Goal: Information Seeking & Learning: Learn about a topic

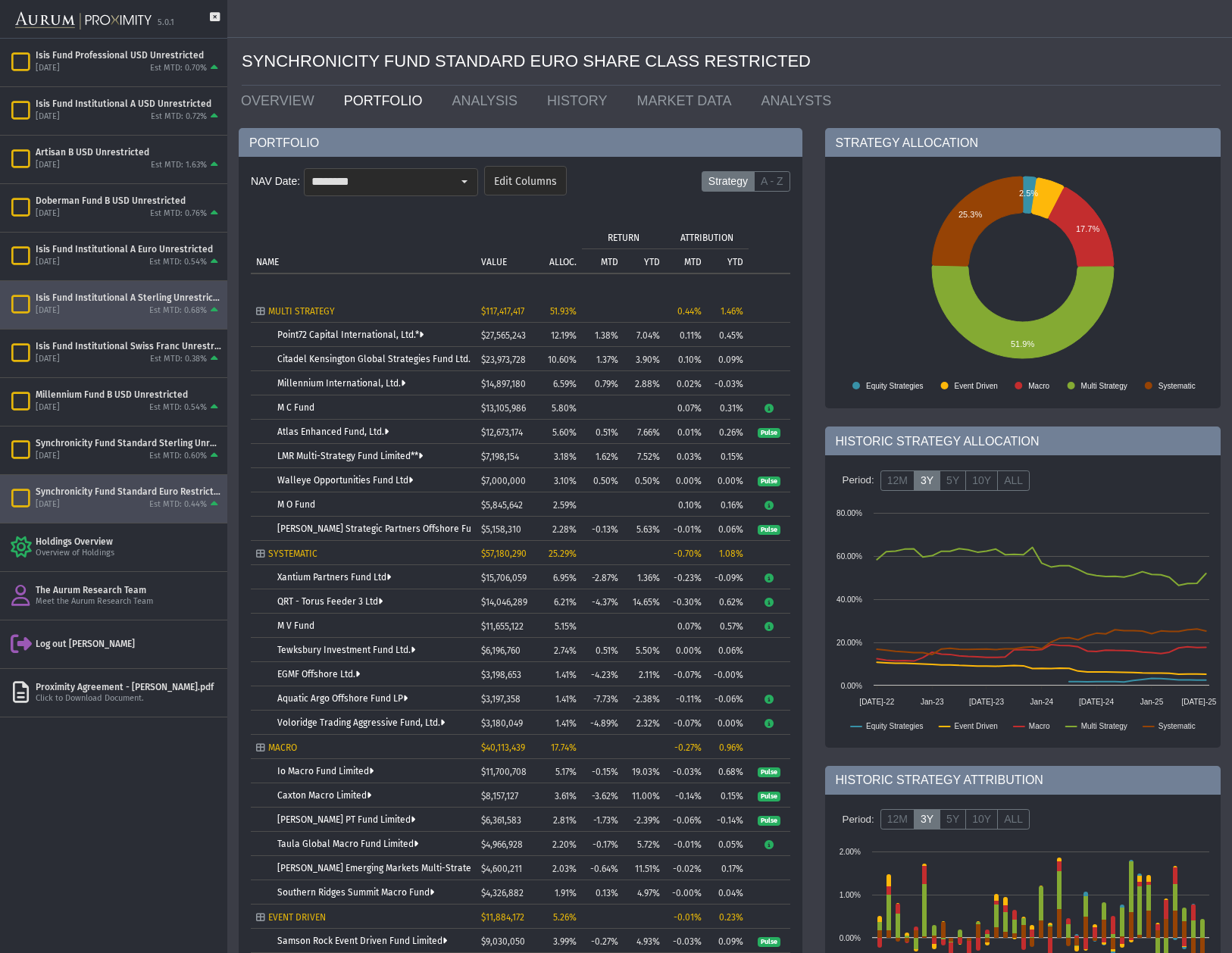
drag, startPoint x: 142, startPoint y: 305, endPoint x: 154, endPoint y: 300, distance: 13.0
click at [142, 305] on div "[DATE] Est MTD: 0.68%" at bounding box center [128, 311] width 186 height 14
click at [279, 100] on link "OVERVIEW" at bounding box center [280, 101] width 103 height 31
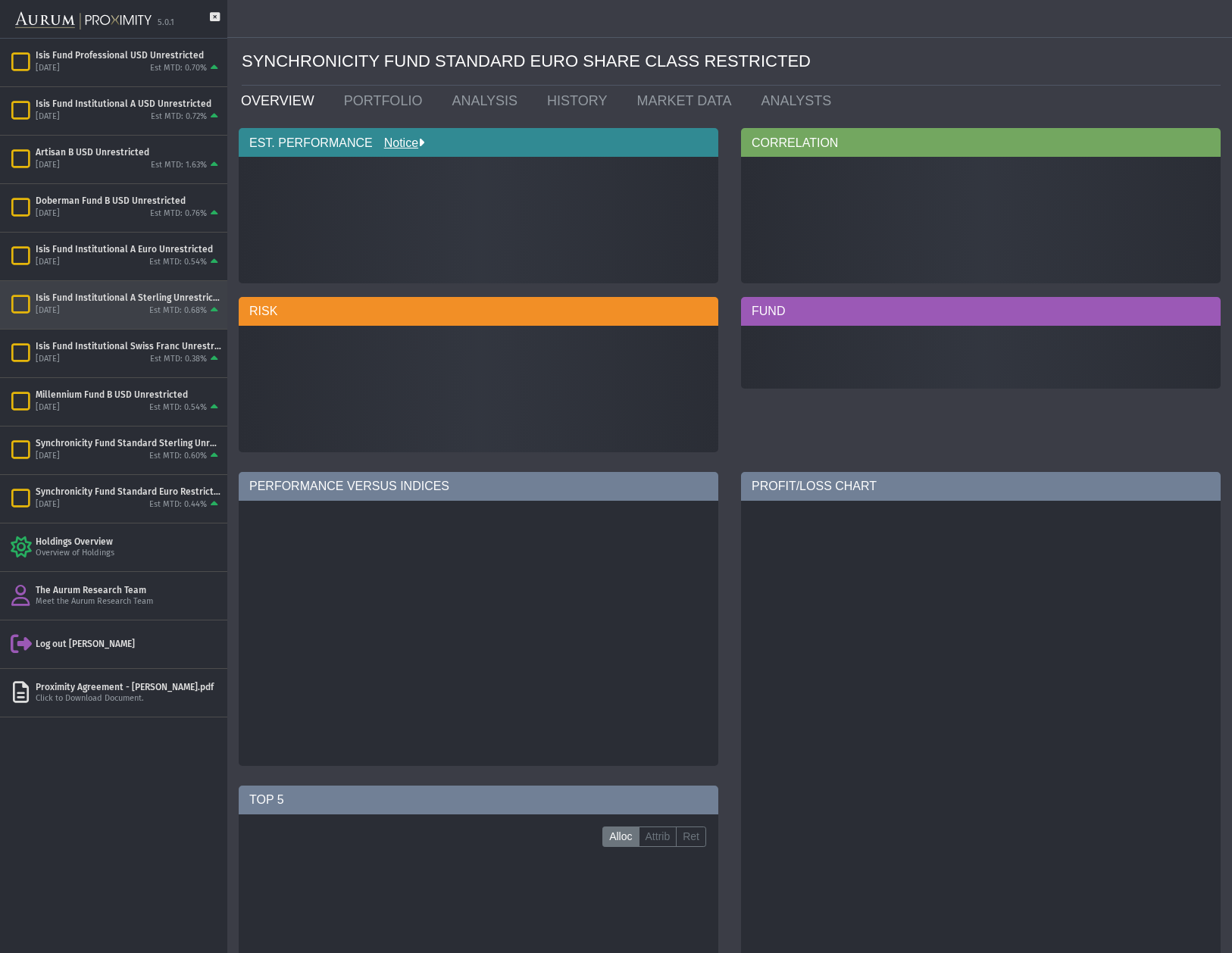
click at [128, 310] on div "[DATE] Est MTD: 0.68%" at bounding box center [128, 311] width 186 height 14
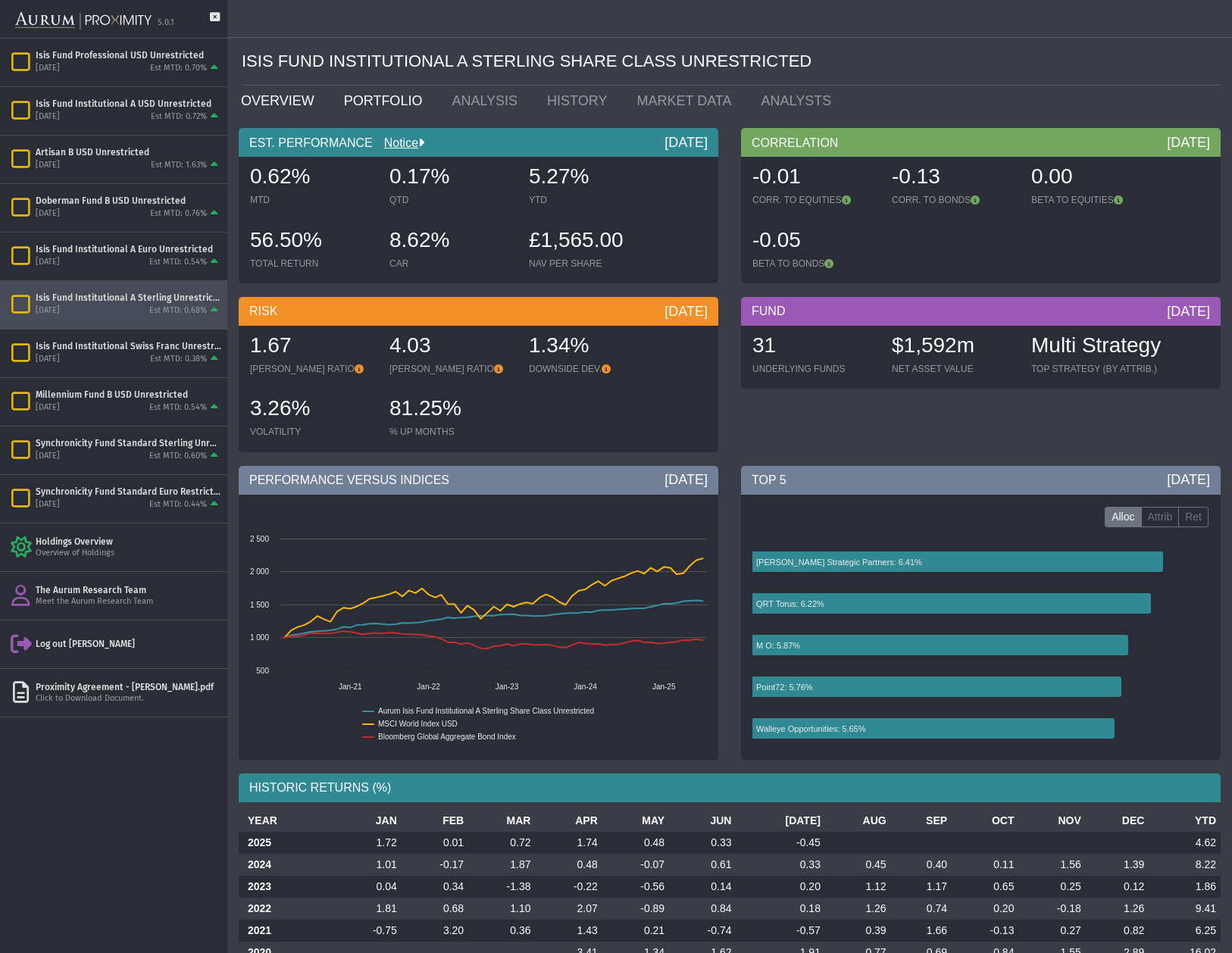
click at [373, 100] on link "PORTFOLIO" at bounding box center [387, 101] width 109 height 31
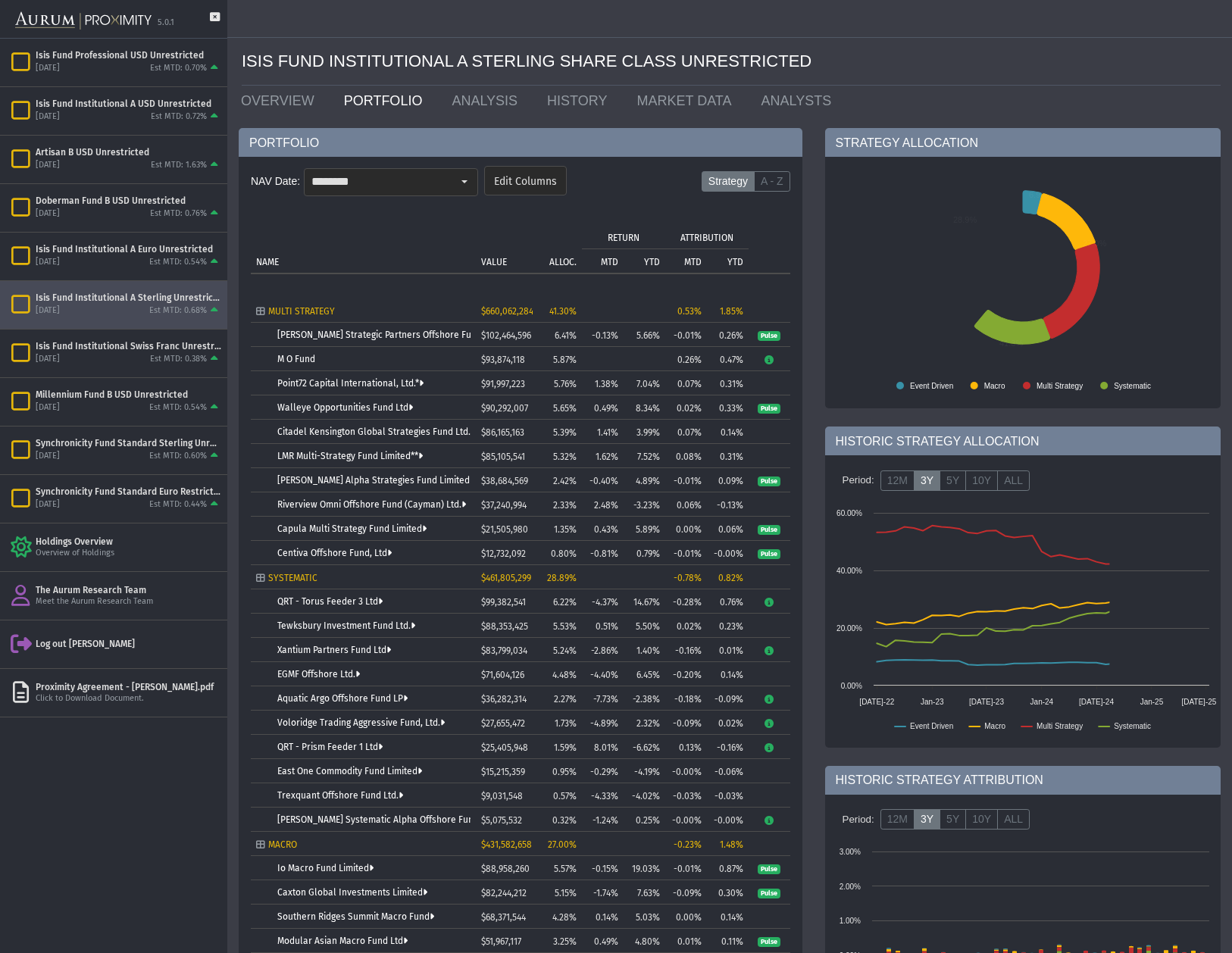
click at [381, 329] on td "[PERSON_NAME] Strategic Partners Offshore Fund, Ltd." at bounding box center [363, 335] width 225 height 24
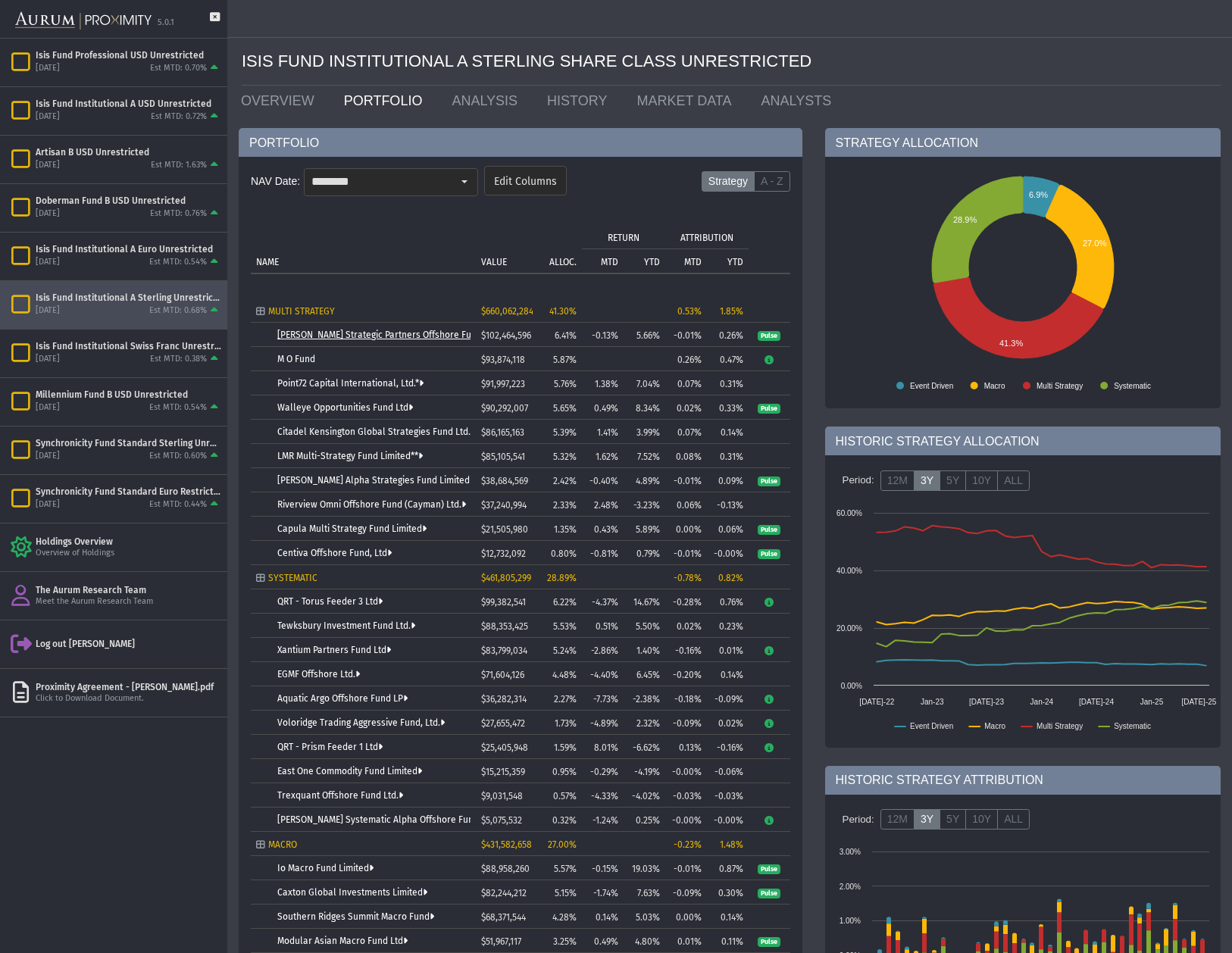
click at [381, 330] on link "[PERSON_NAME] Strategic Partners Offshore Fund, Ltd." at bounding box center [391, 335] width 229 height 11
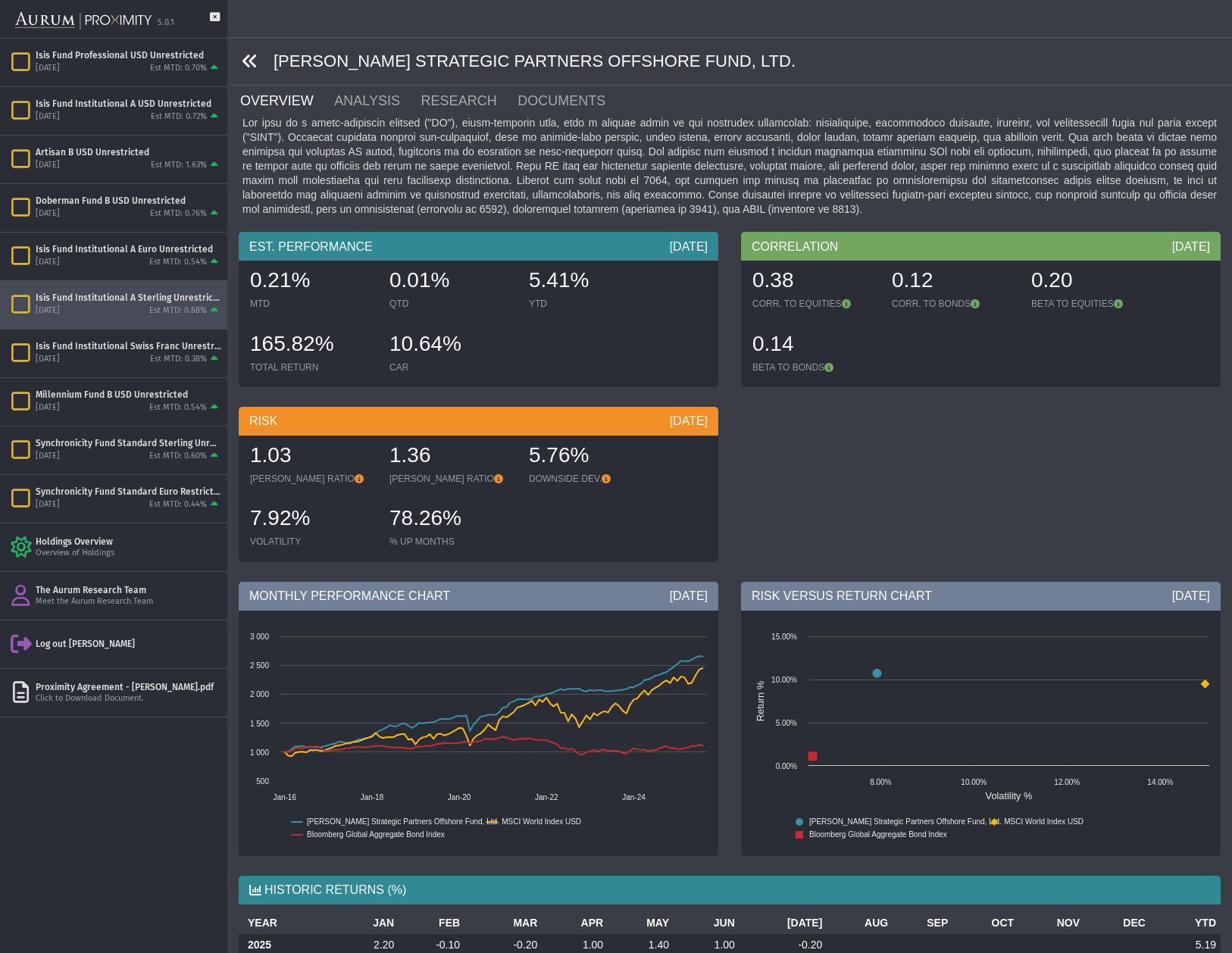
click at [248, 63] on icon at bounding box center [250, 61] width 17 height 17
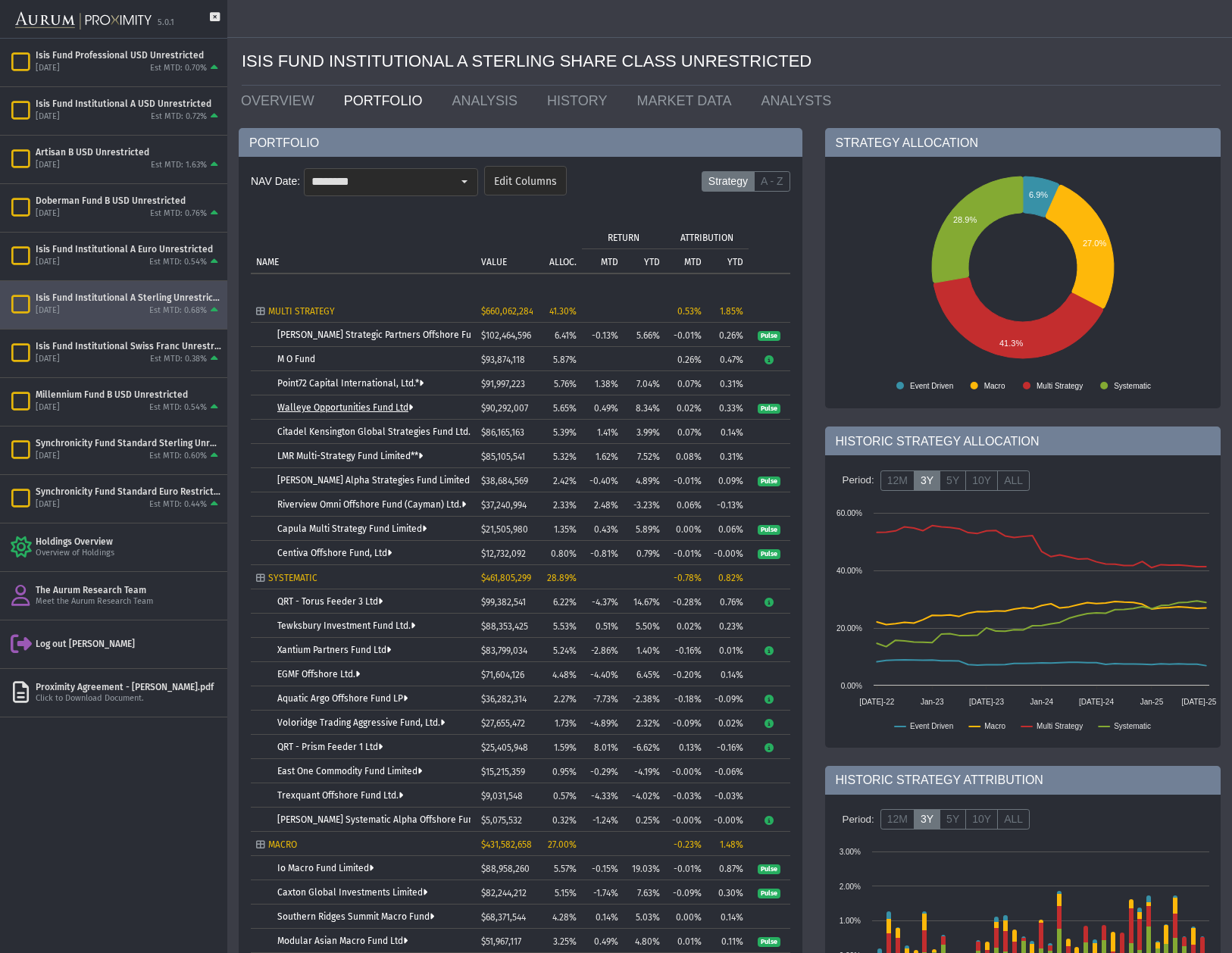
click at [326, 405] on link "Walleye Opportunities Fund Ltd" at bounding box center [345, 407] width 135 height 11
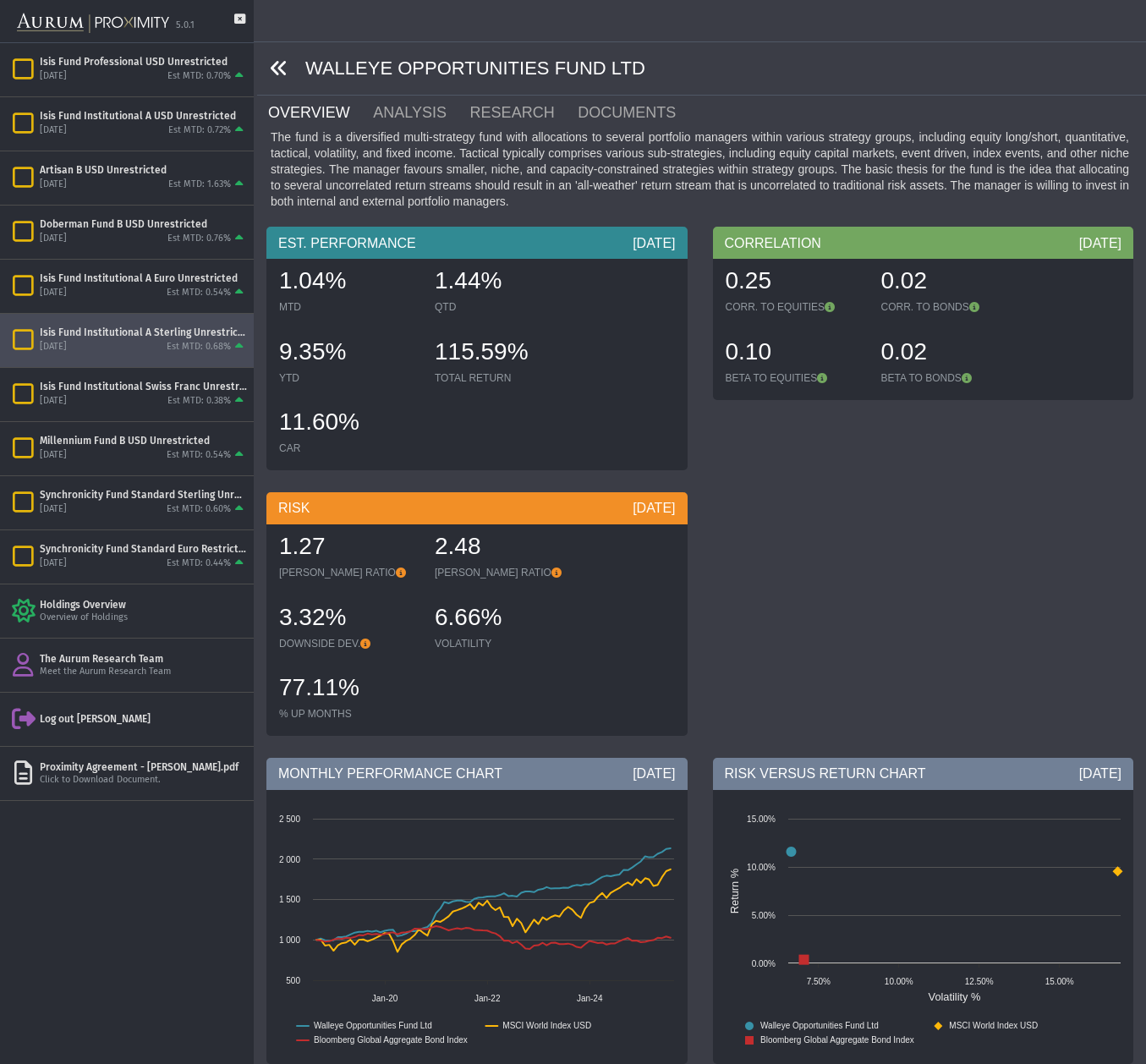
click at [277, 61] on icon at bounding box center [279, 68] width 19 height 19
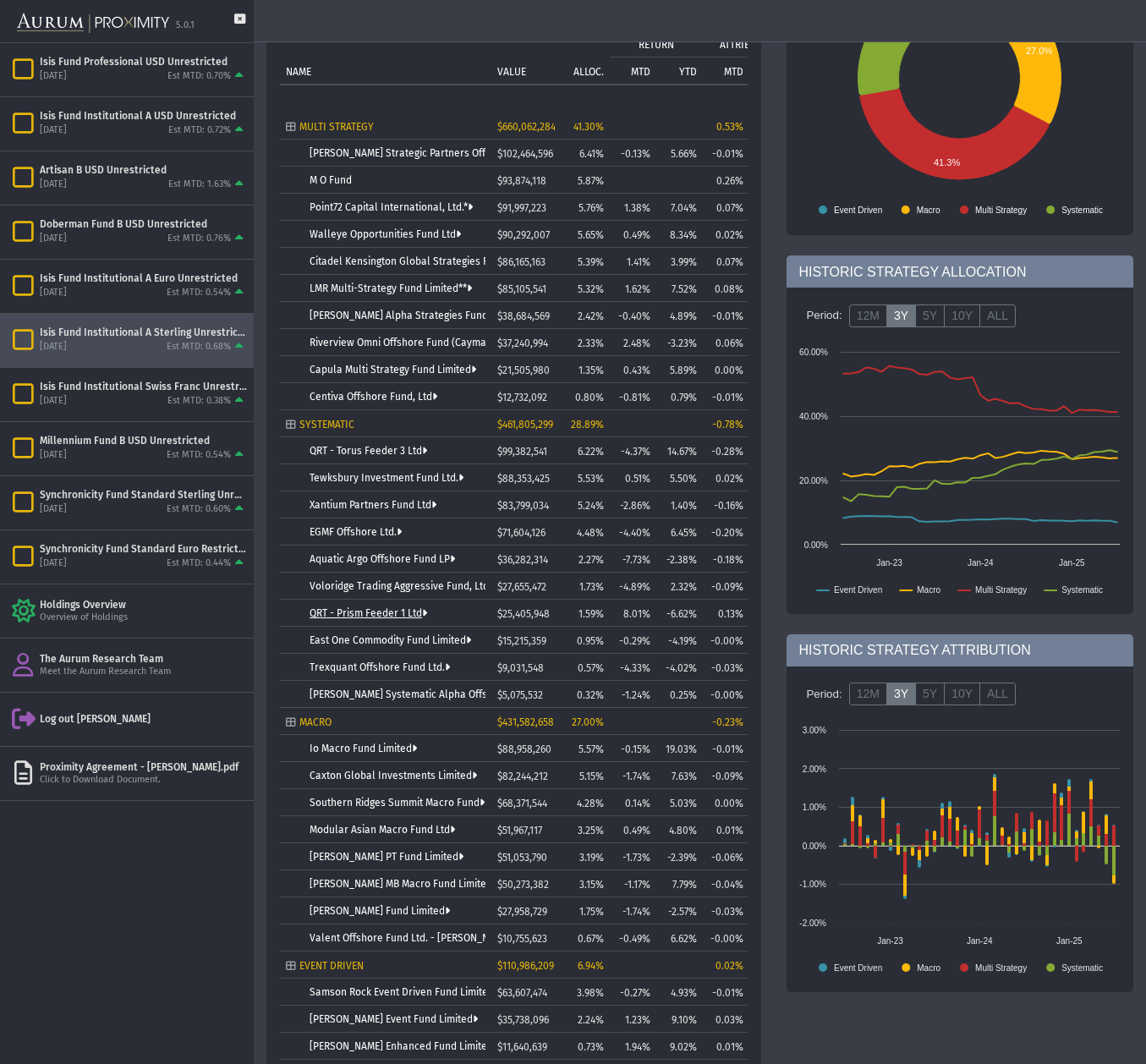
scroll to position [177, 0]
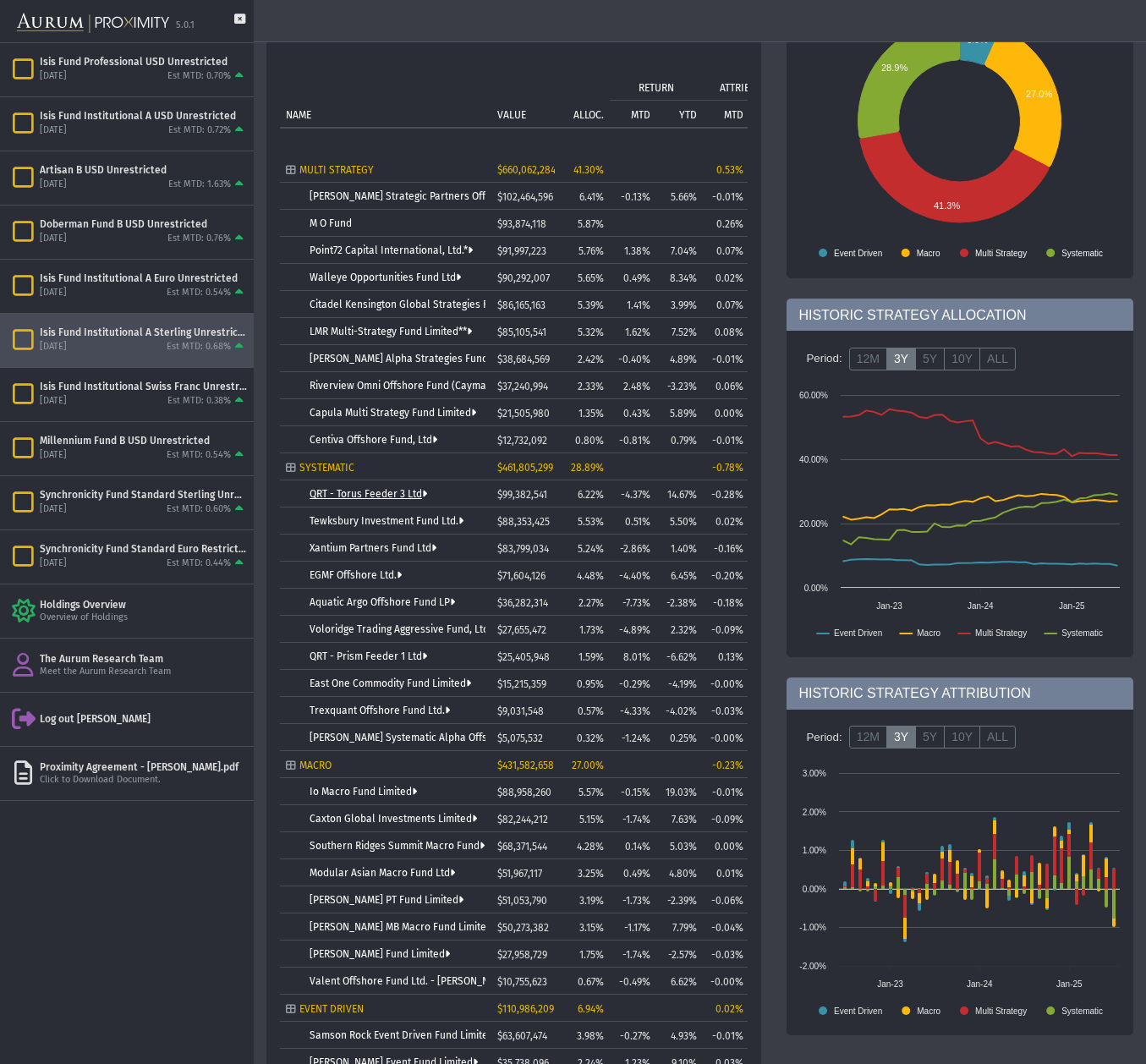
click at [344, 498] on link "QRT - Torus Feeder 3 Ltd" at bounding box center [369, 494] width 118 height 12
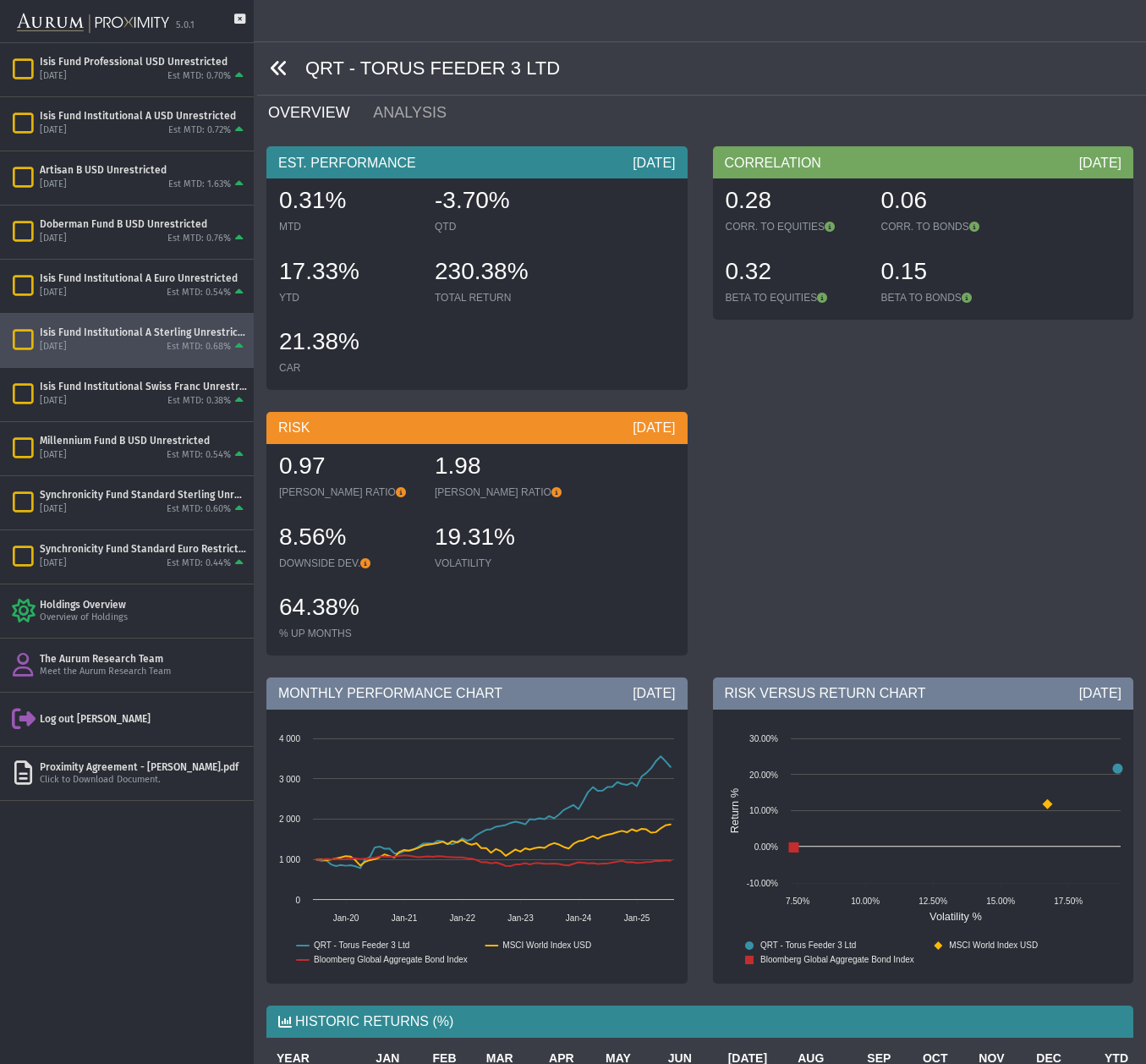
click at [281, 65] on icon at bounding box center [279, 68] width 19 height 19
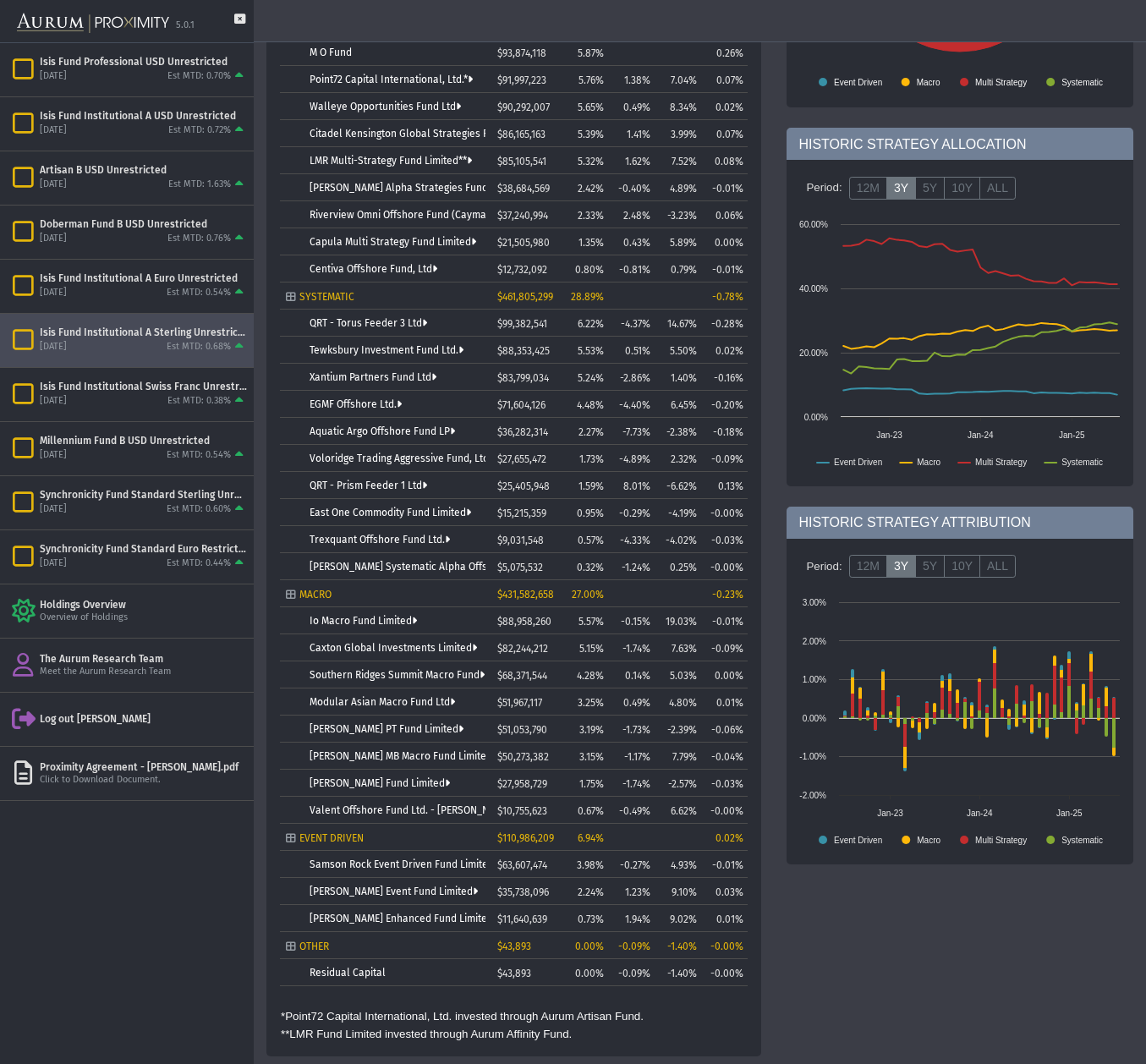
scroll to position [347, 0]
click at [347, 348] on link "Tewksbury Investment Fund Ltd." at bounding box center [387, 351] width 154 height 12
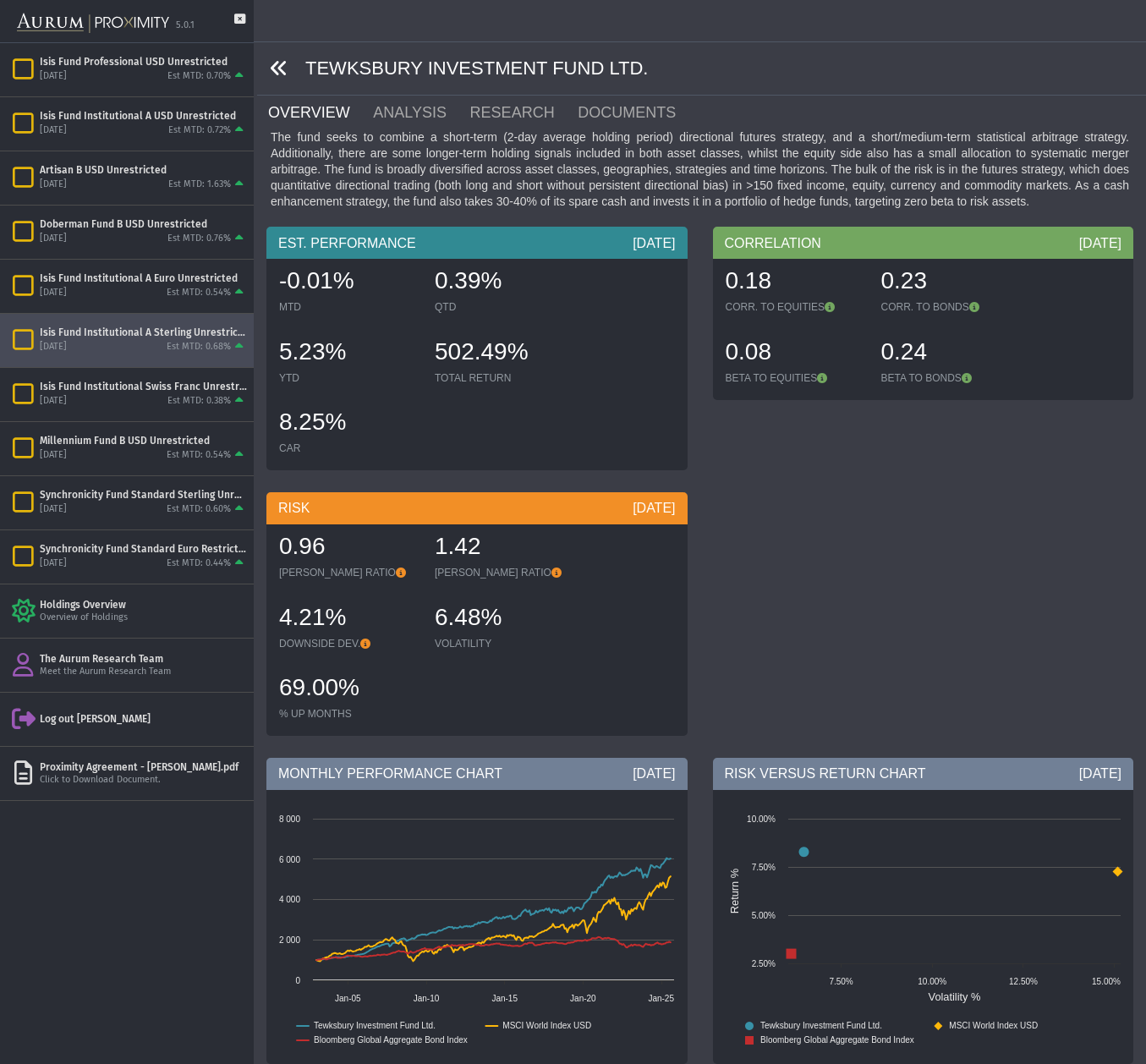
click at [282, 66] on icon at bounding box center [279, 68] width 19 height 19
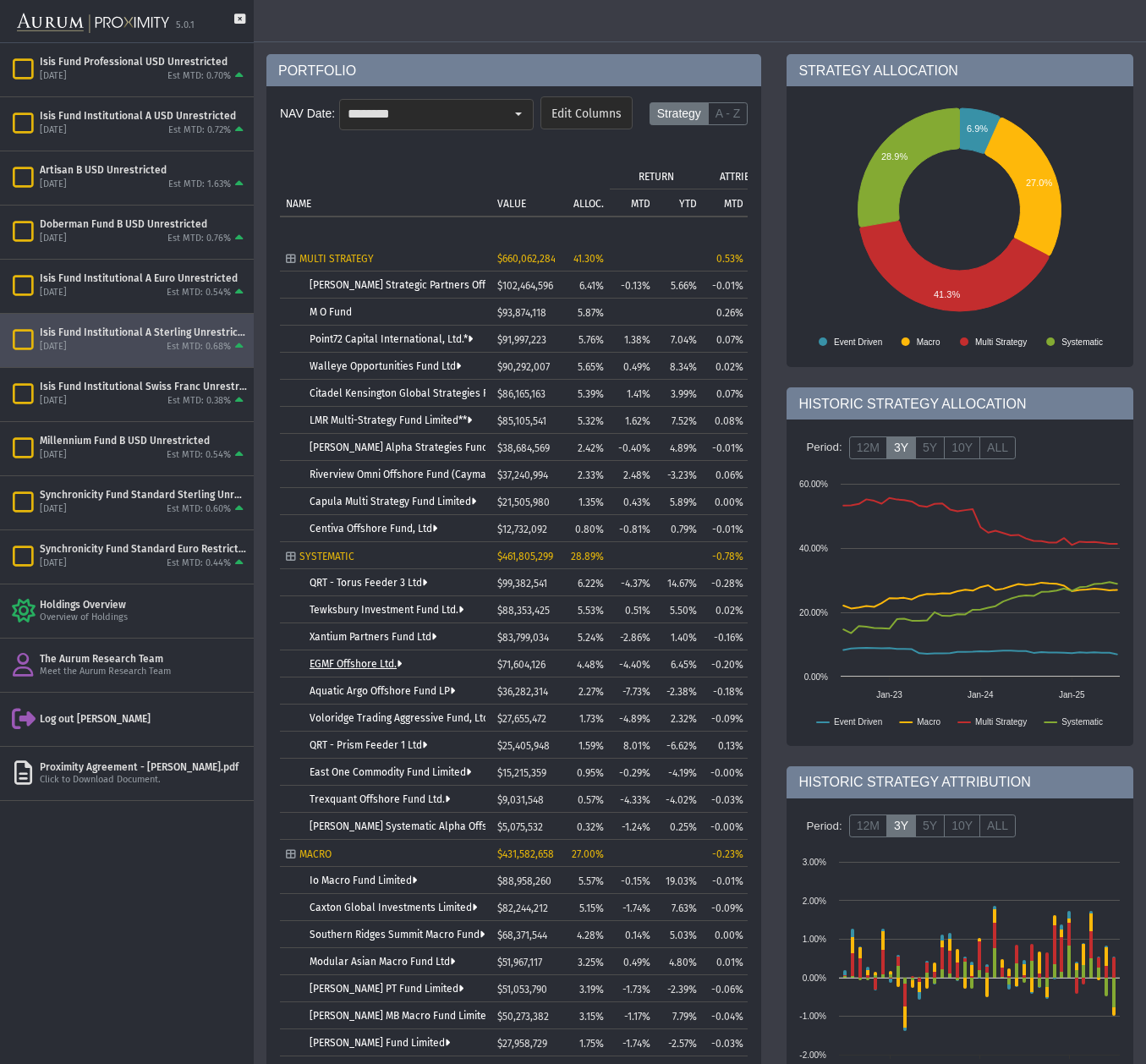
scroll to position [96, 0]
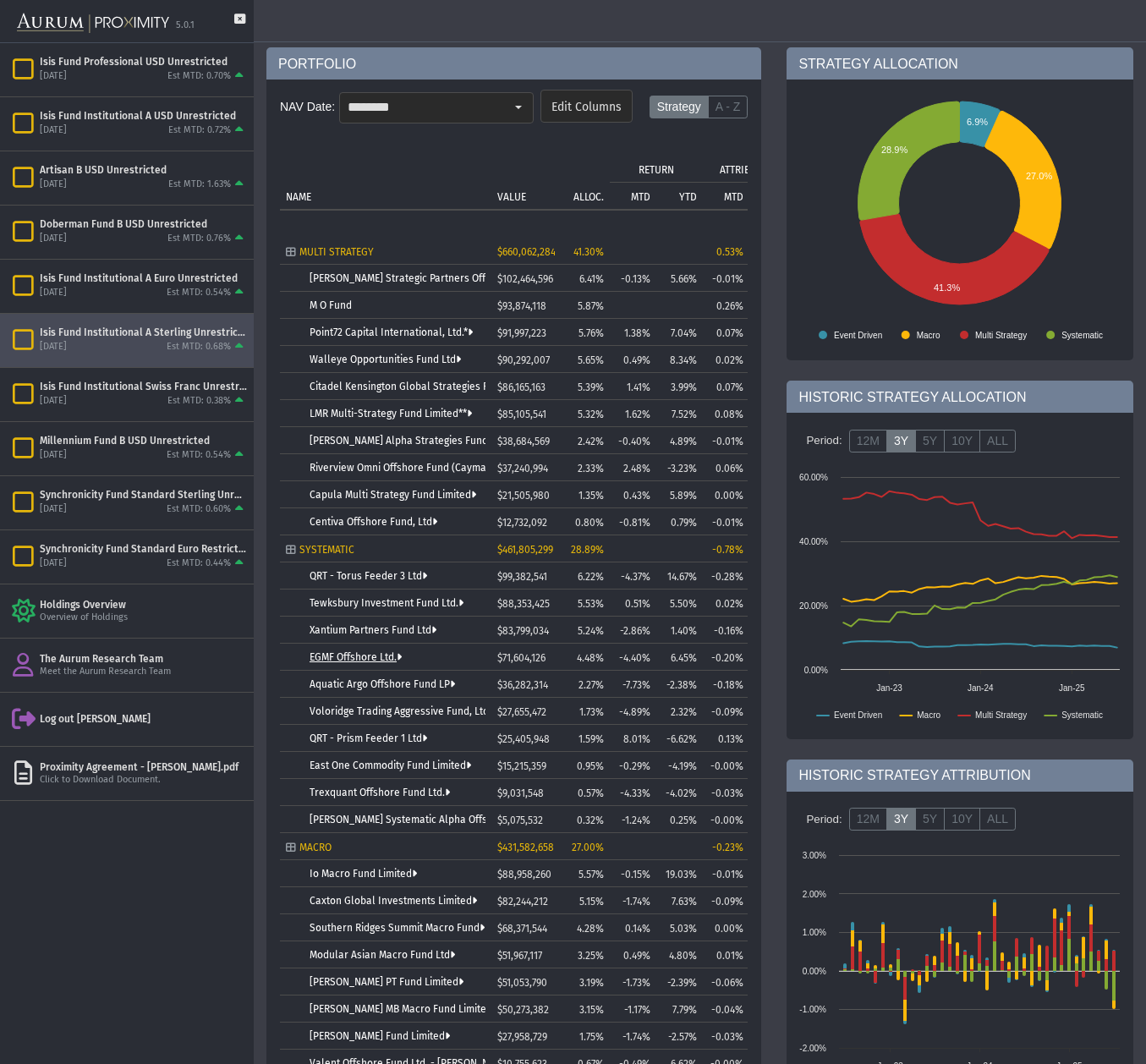
click at [364, 656] on link "EGMF Offshore Ltd." at bounding box center [356, 657] width 92 height 12
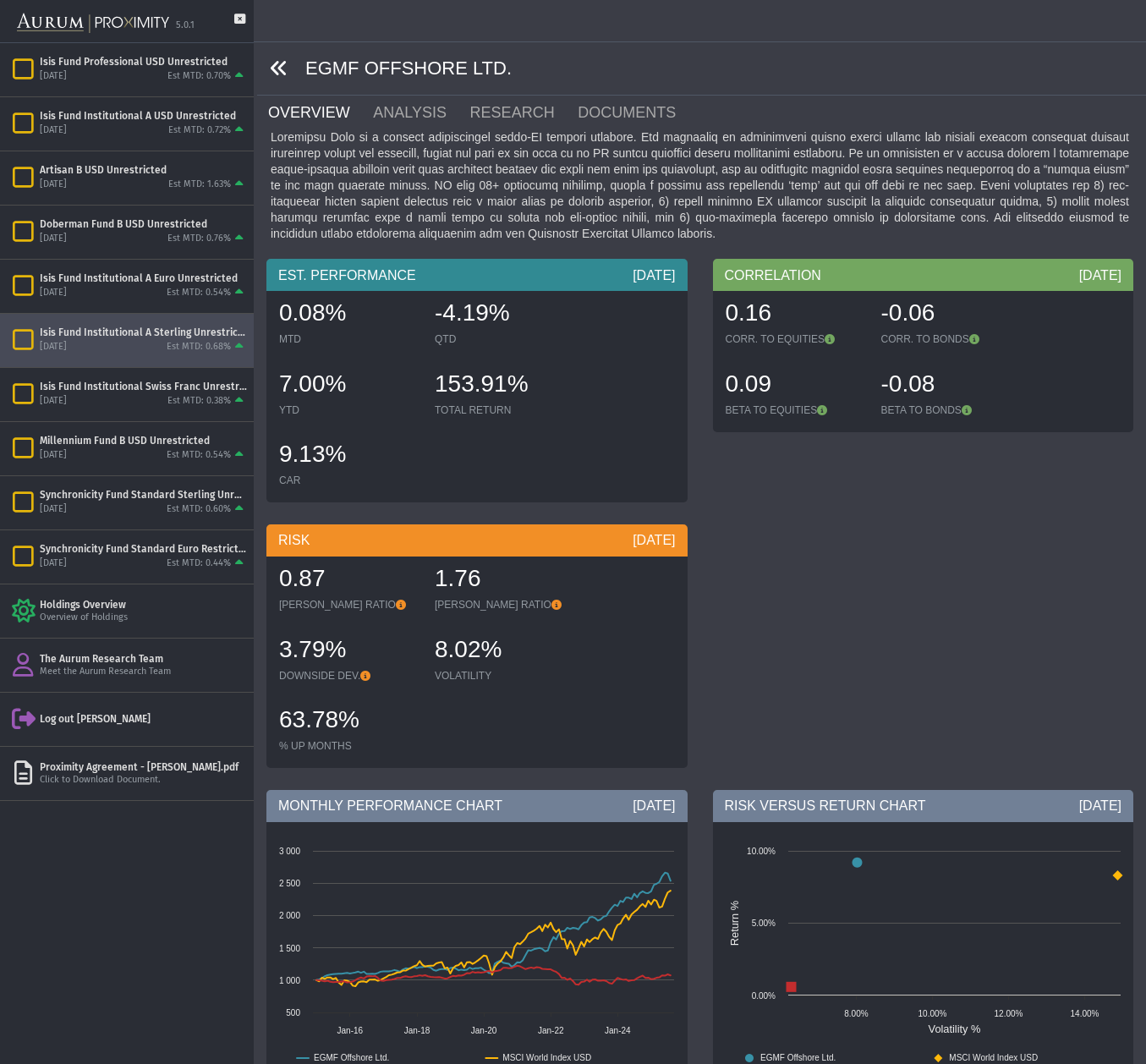
click at [276, 67] on icon at bounding box center [279, 68] width 19 height 19
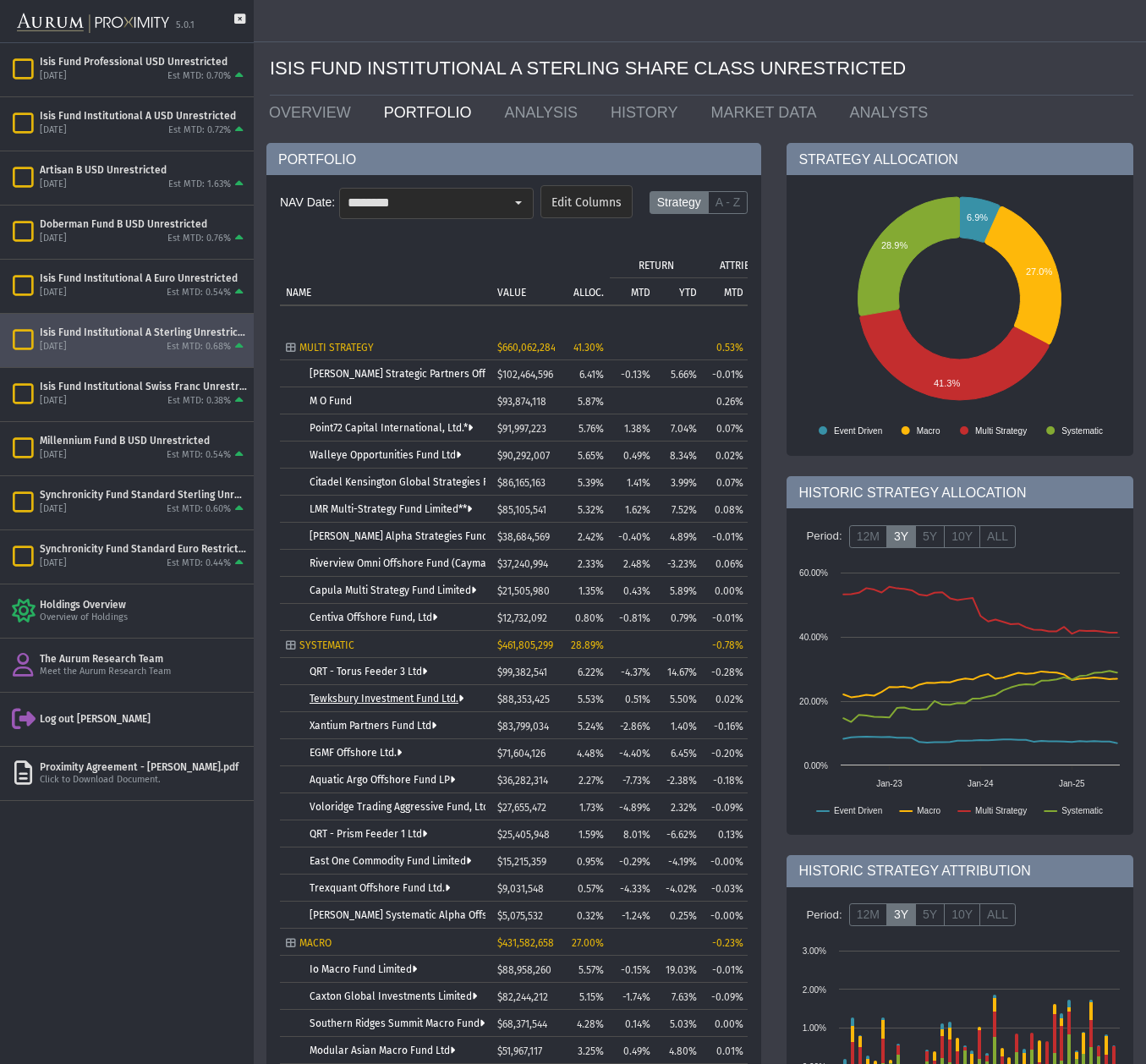
click at [358, 701] on link "Tewksbury Investment Fund Ltd." at bounding box center [387, 699] width 154 height 12
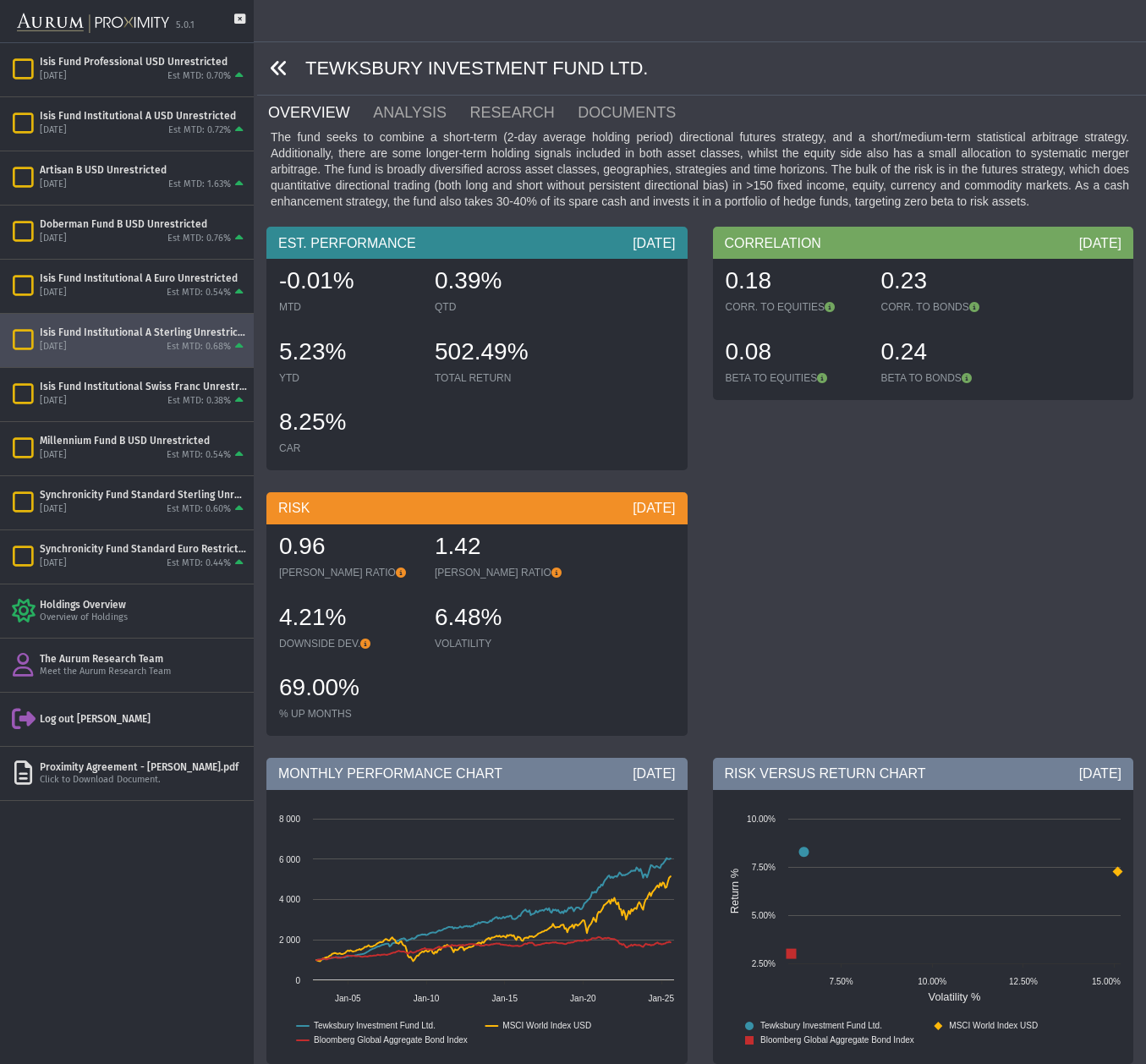
click at [280, 67] on icon at bounding box center [279, 68] width 19 height 19
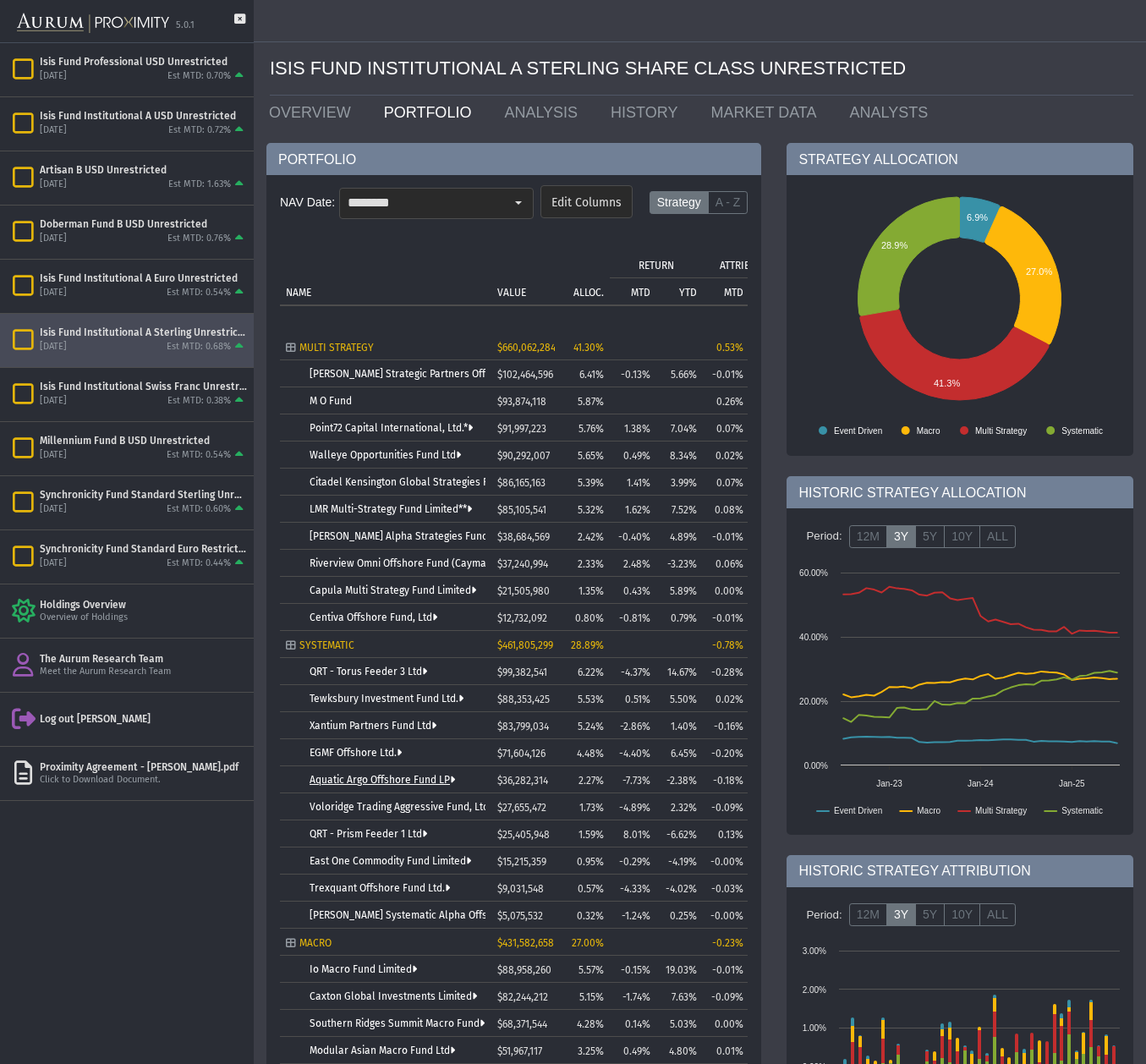
click at [369, 779] on link "Aquatic Argo Offshore Fund LP" at bounding box center [382, 780] width 145 height 12
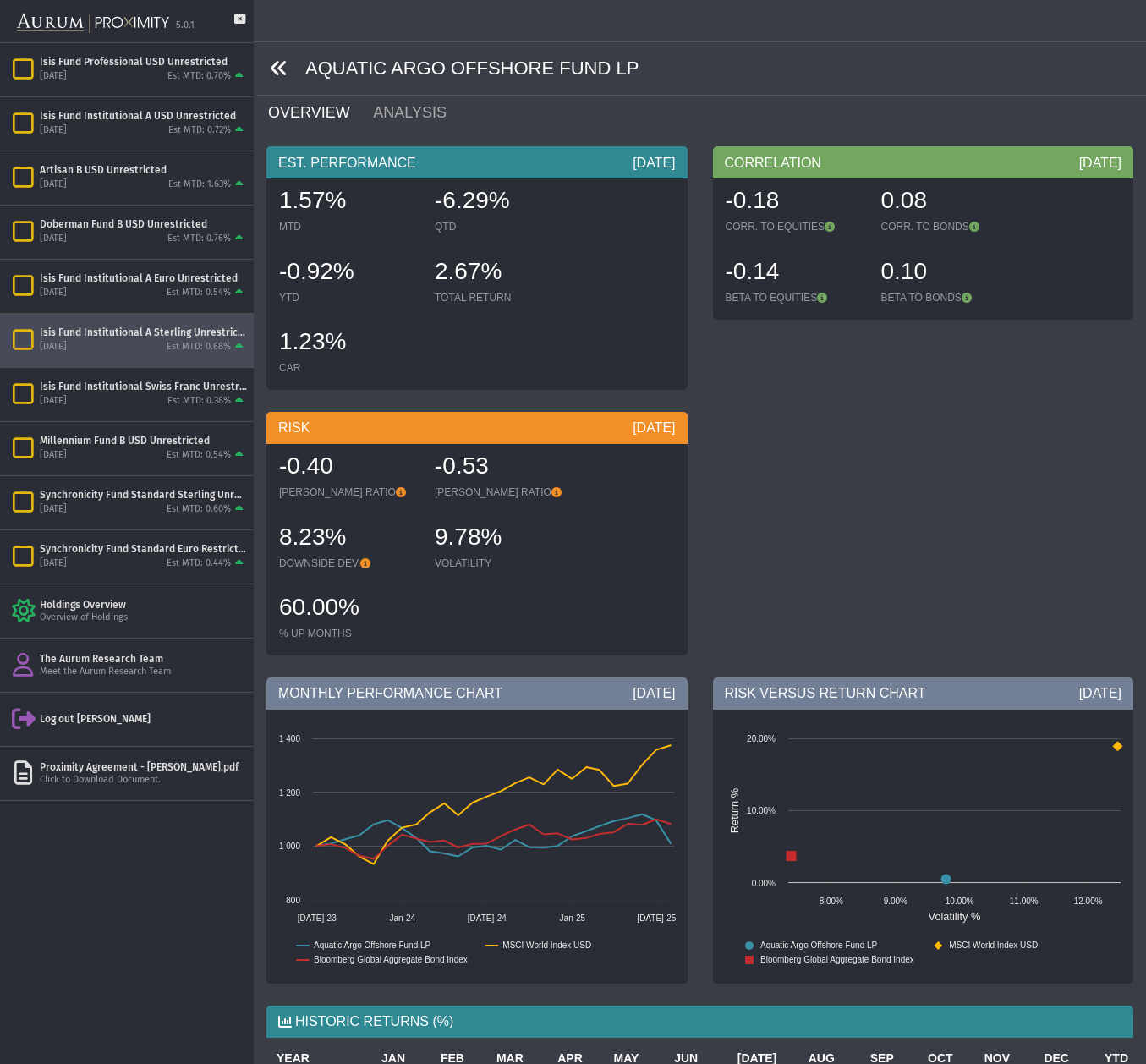
click at [281, 71] on icon at bounding box center [279, 68] width 19 height 19
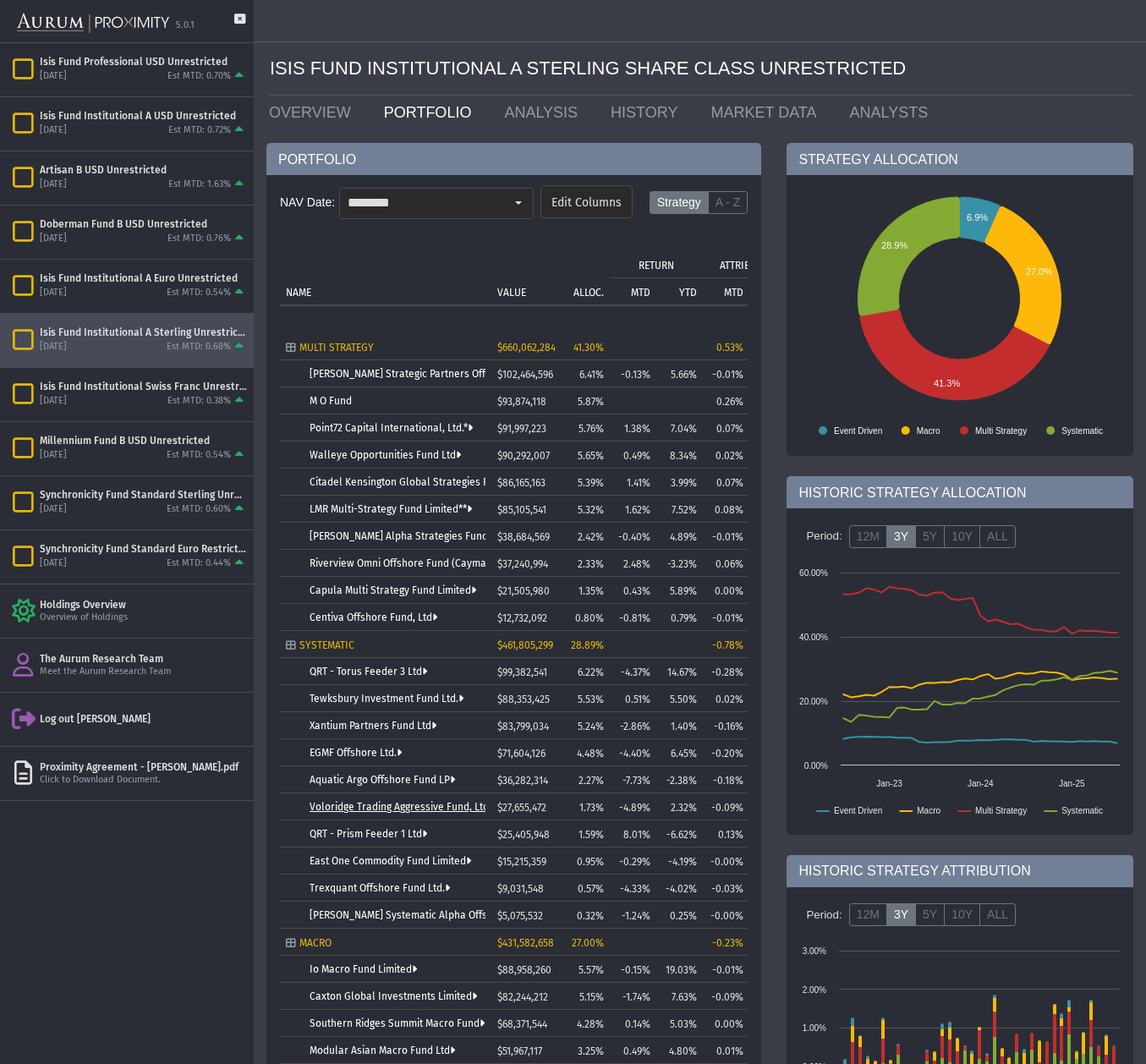
click at [398, 808] on link "Voloridge Trading Aggressive Fund, Ltd." at bounding box center [403, 807] width 187 height 12
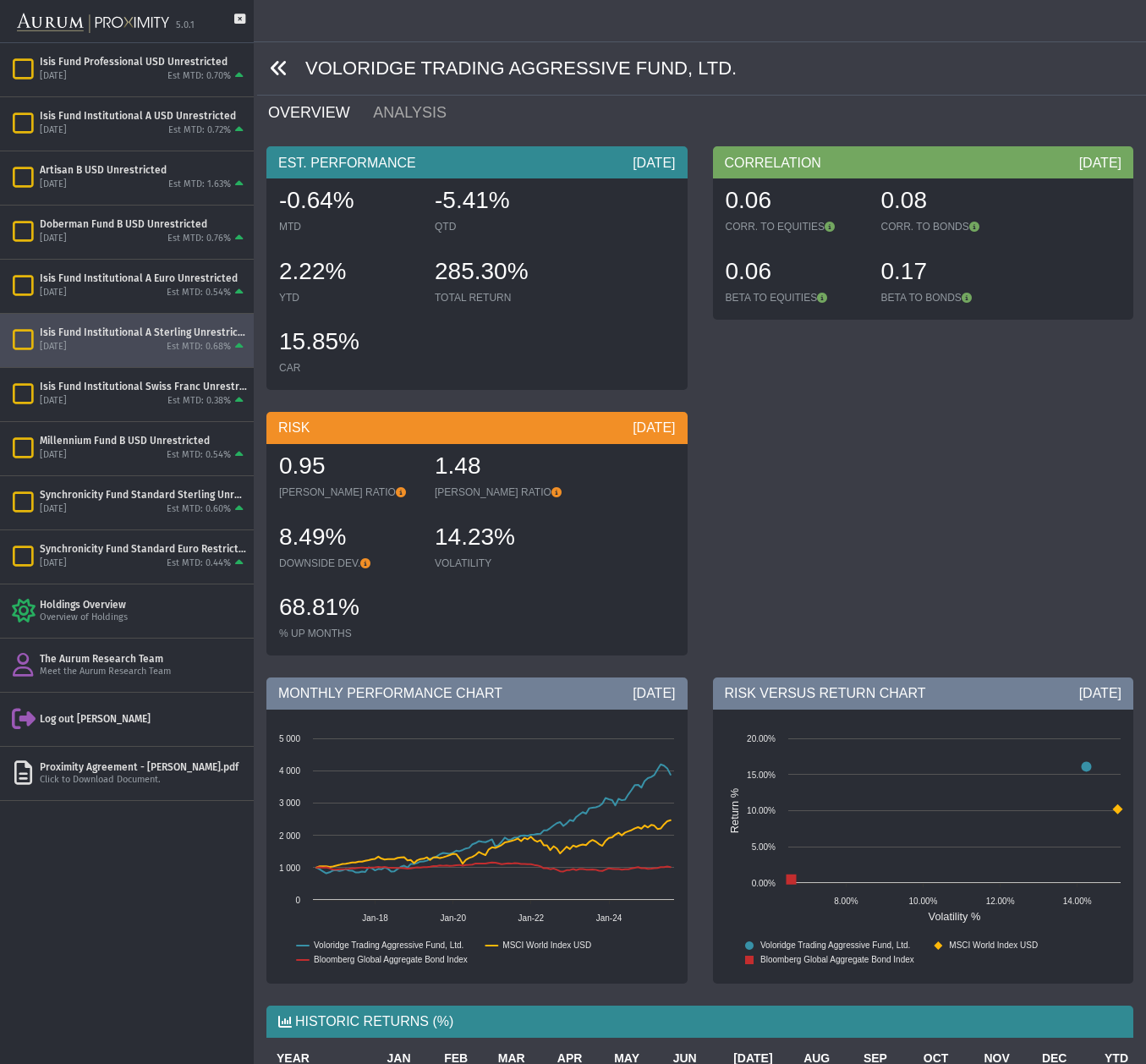
click at [279, 64] on icon at bounding box center [279, 68] width 19 height 19
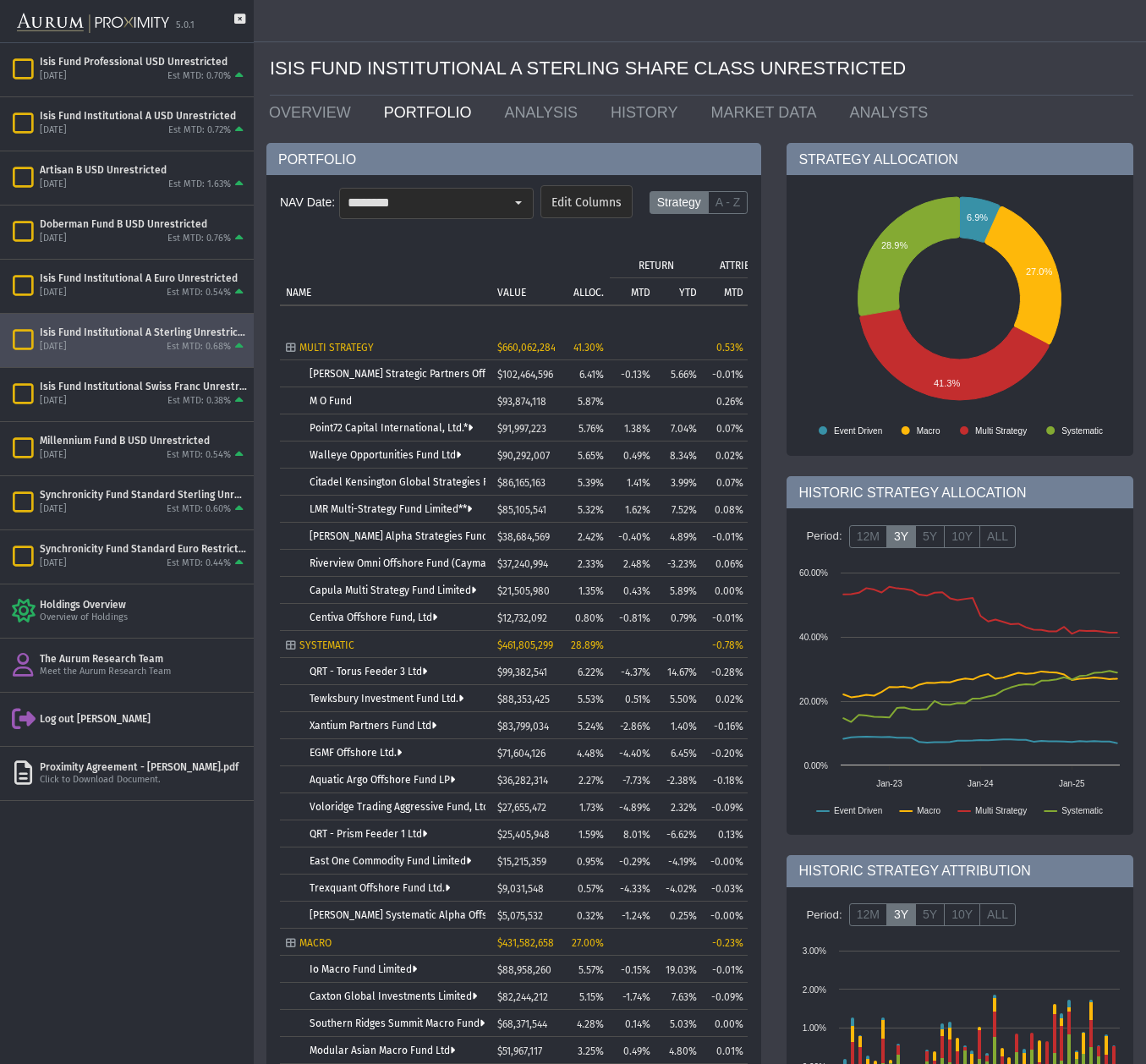
click at [374, 887] on link "Trexquant Offshore Fund Ltd." at bounding box center [380, 888] width 141 height 12
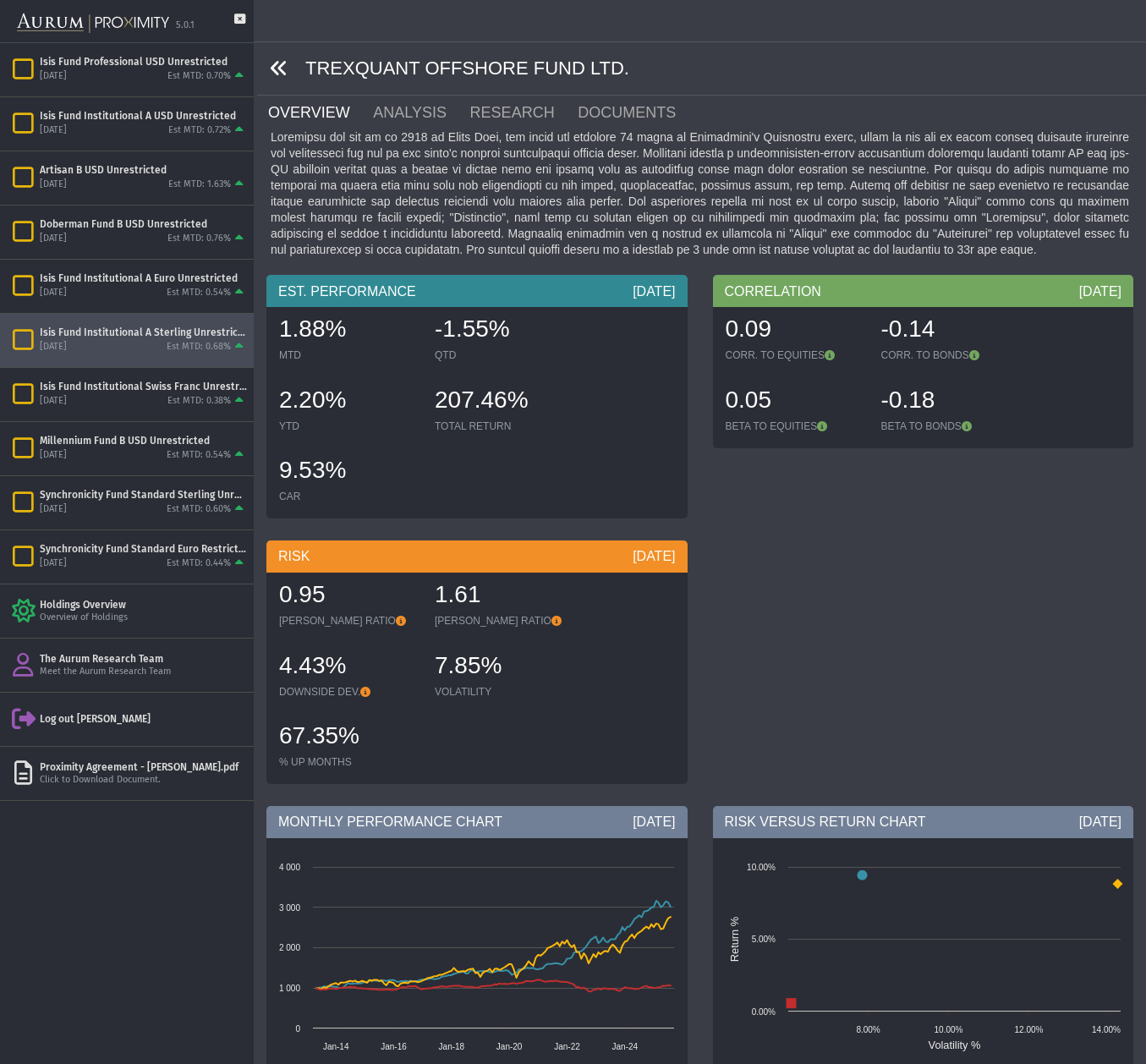
click at [282, 66] on icon at bounding box center [279, 68] width 19 height 19
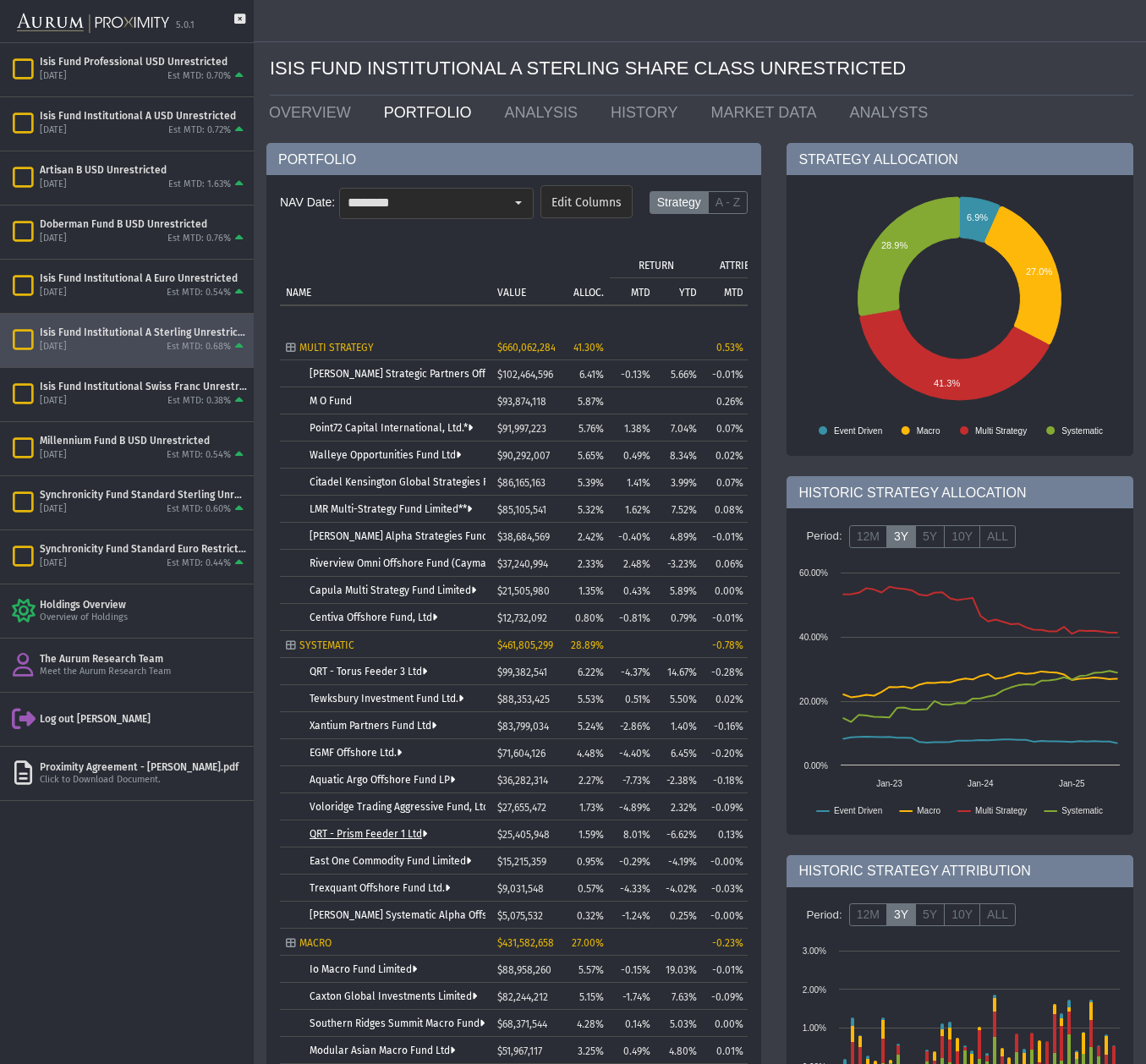
click at [365, 837] on link "QRT - Prism Feeder 1 Ltd" at bounding box center [369, 834] width 118 height 12
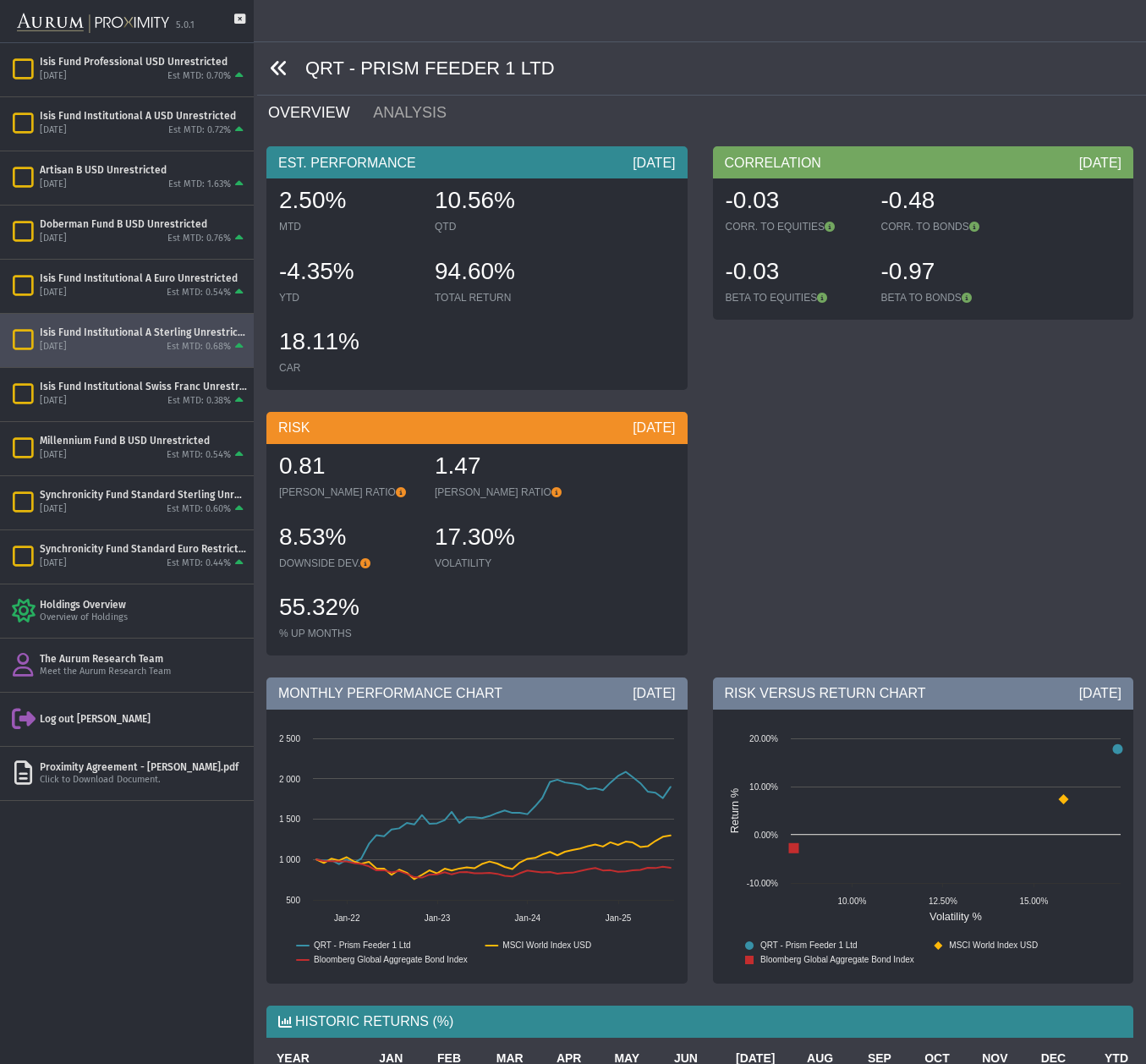
click at [279, 67] on icon at bounding box center [279, 68] width 19 height 19
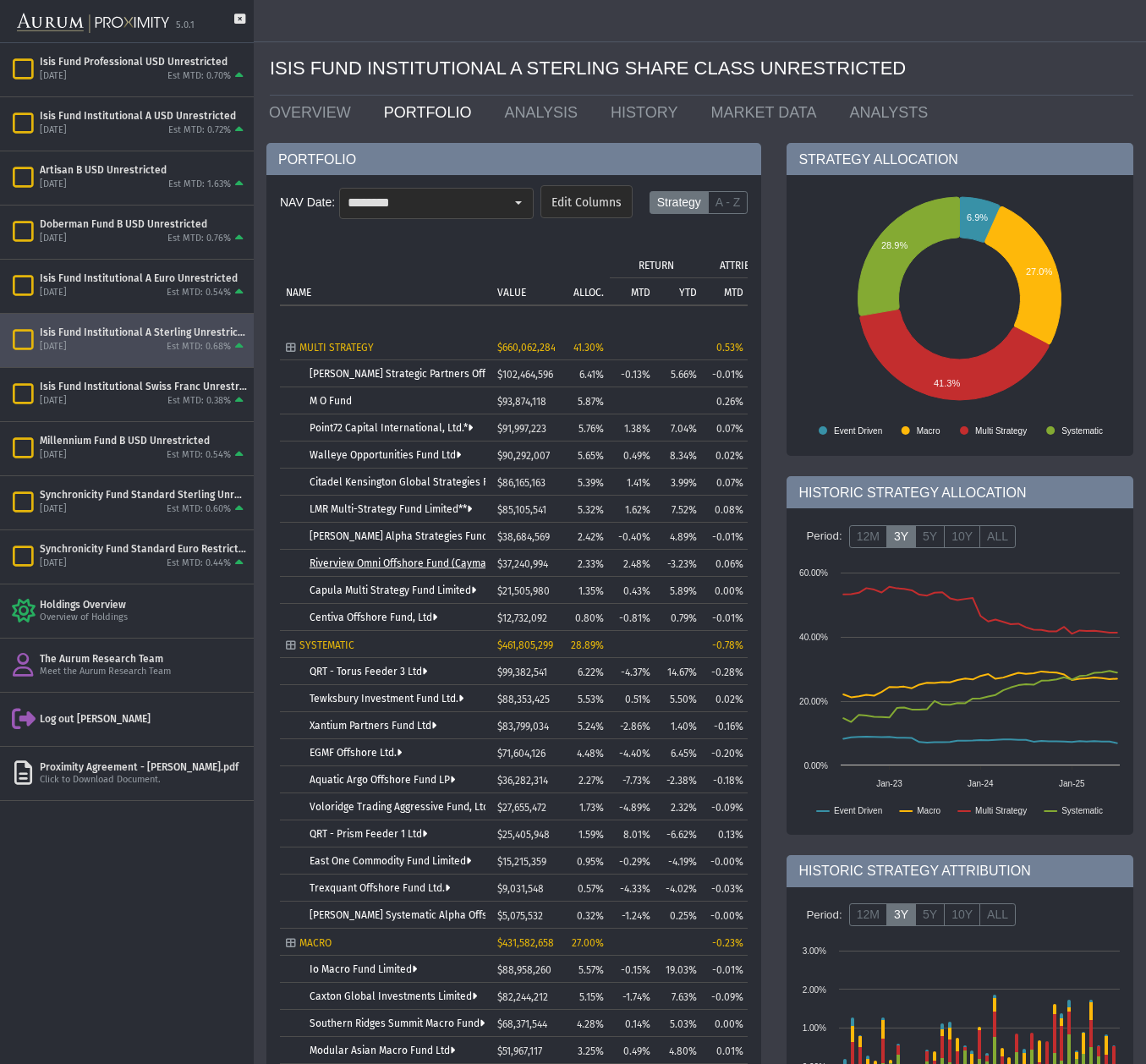
click at [399, 562] on link "Riverview Omni Offshore Fund (Cayman) Ltd." at bounding box center [415, 563] width 211 height 12
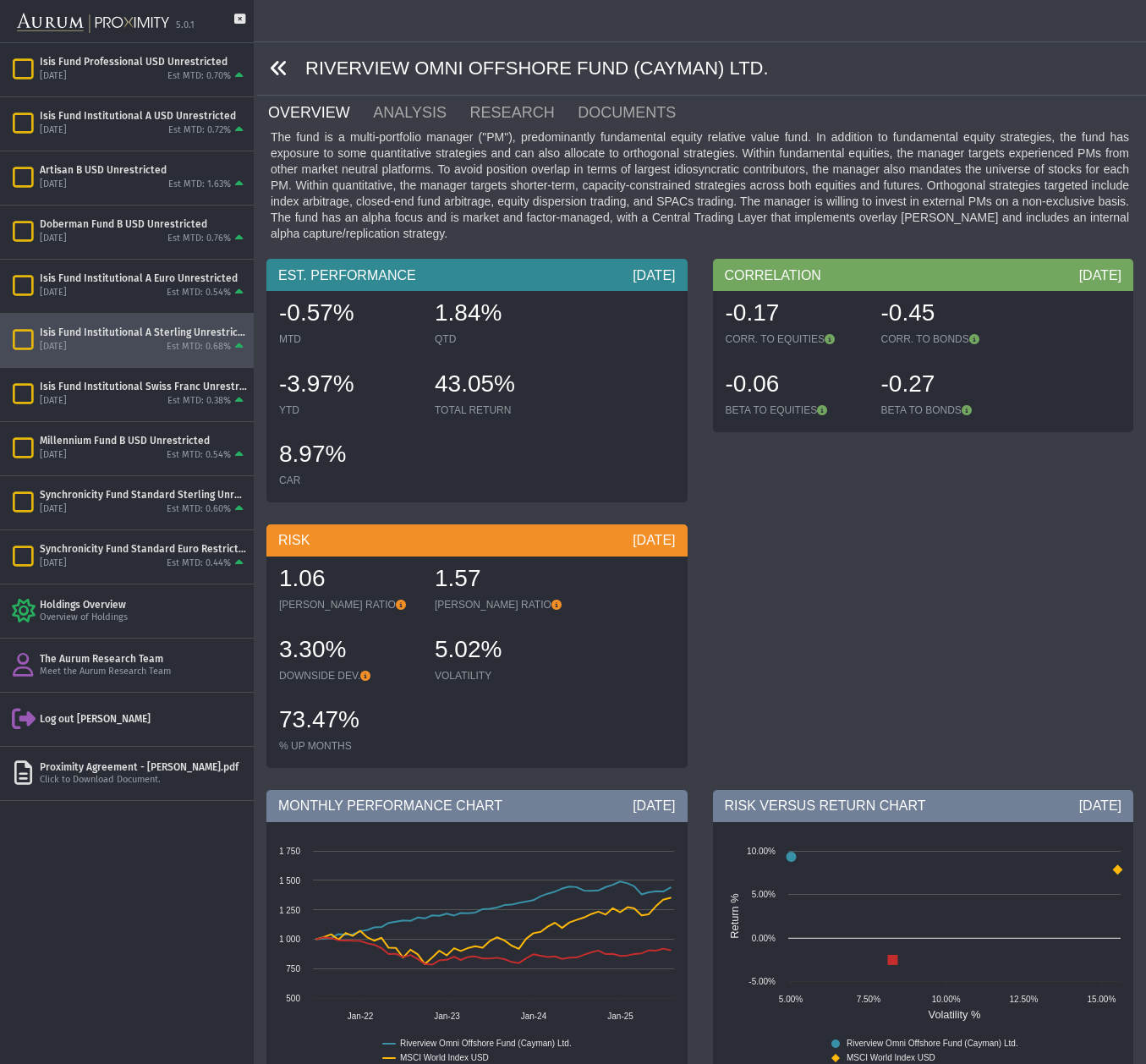
click at [276, 68] on icon at bounding box center [279, 68] width 19 height 19
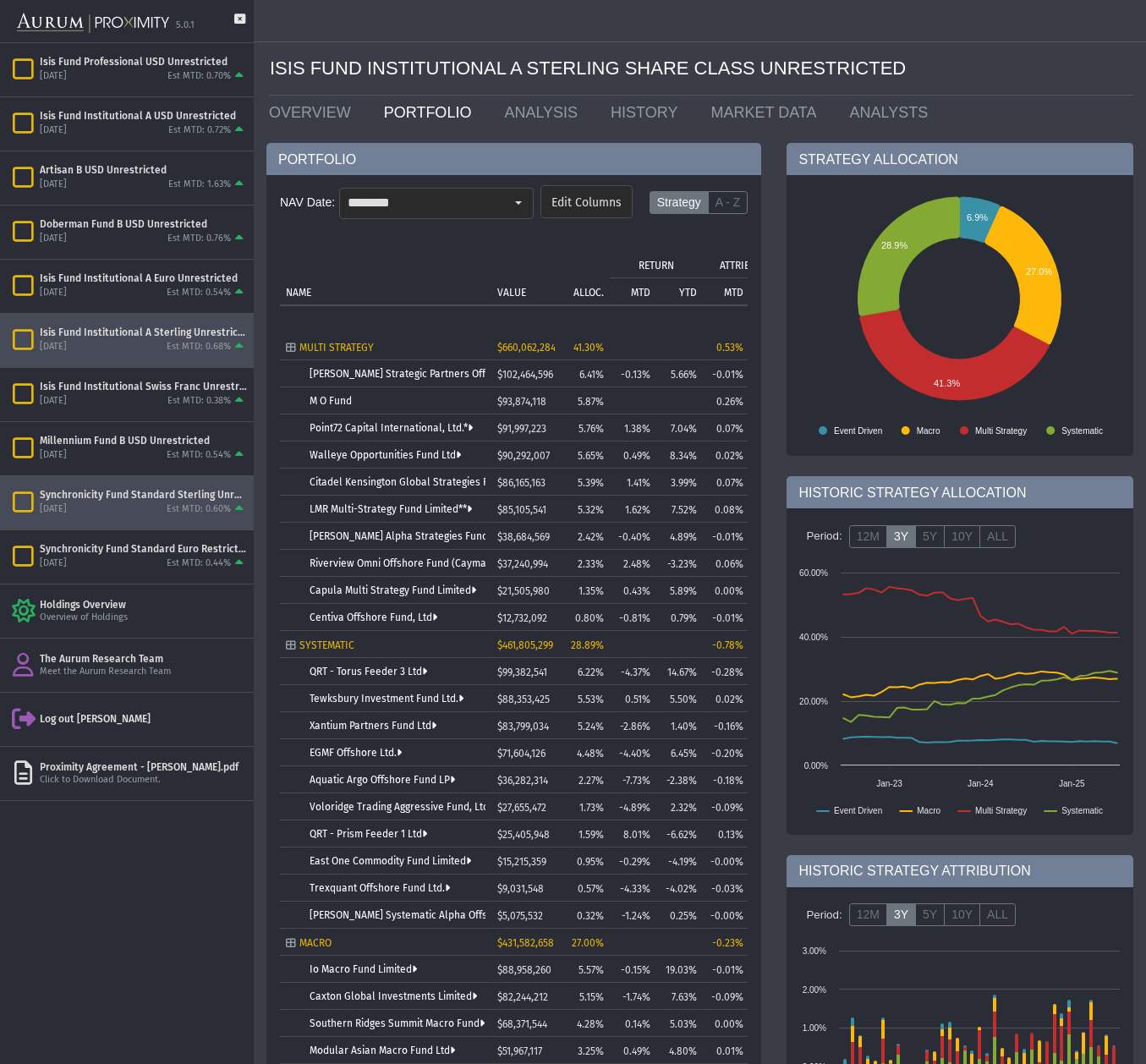
click at [119, 509] on div "[DATE] Est MTD: 0.60%" at bounding box center [143, 510] width 207 height 15
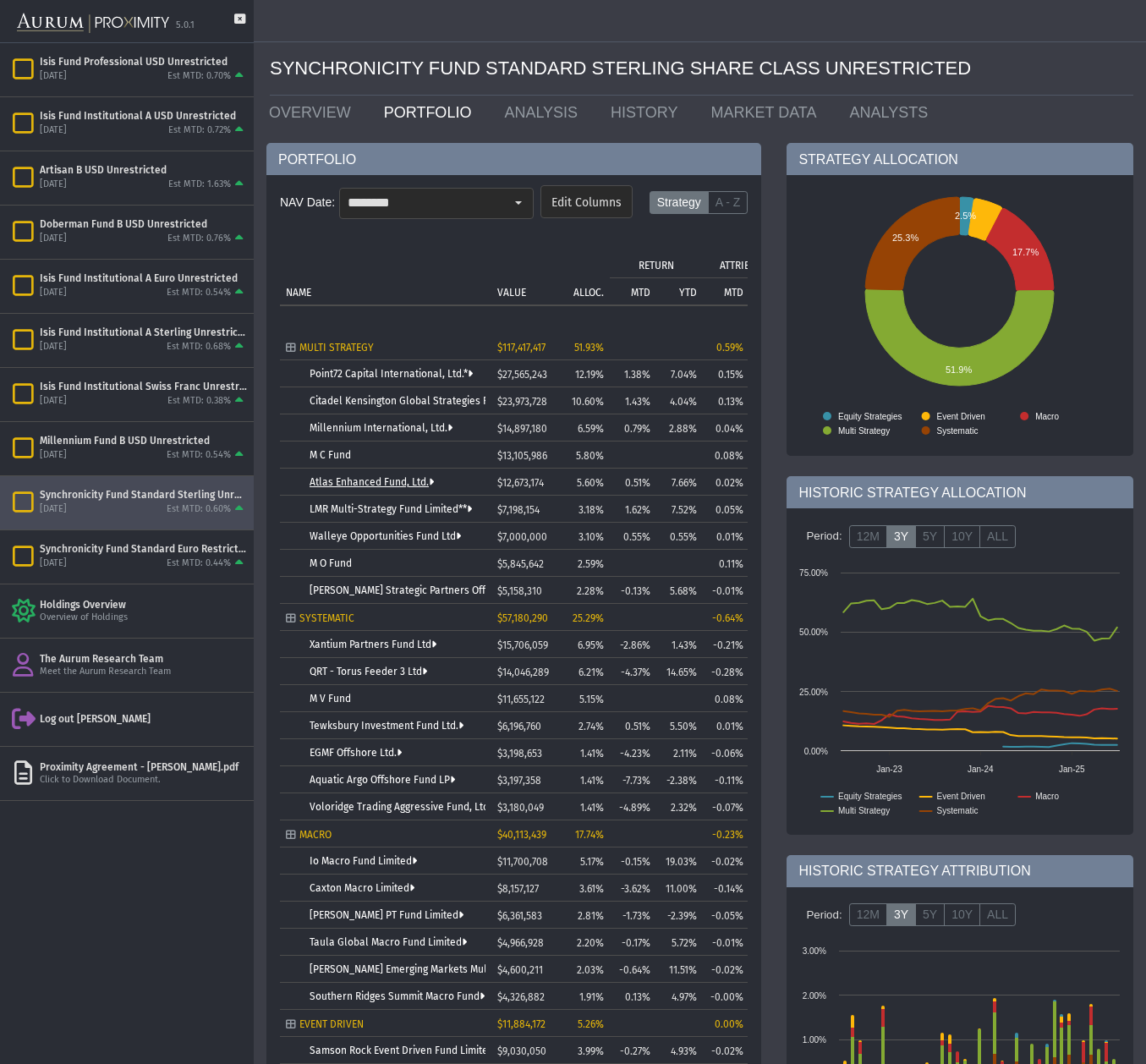
click at [376, 481] on link "Atlas Enhanced Fund, Ltd." at bounding box center [372, 482] width 125 height 12
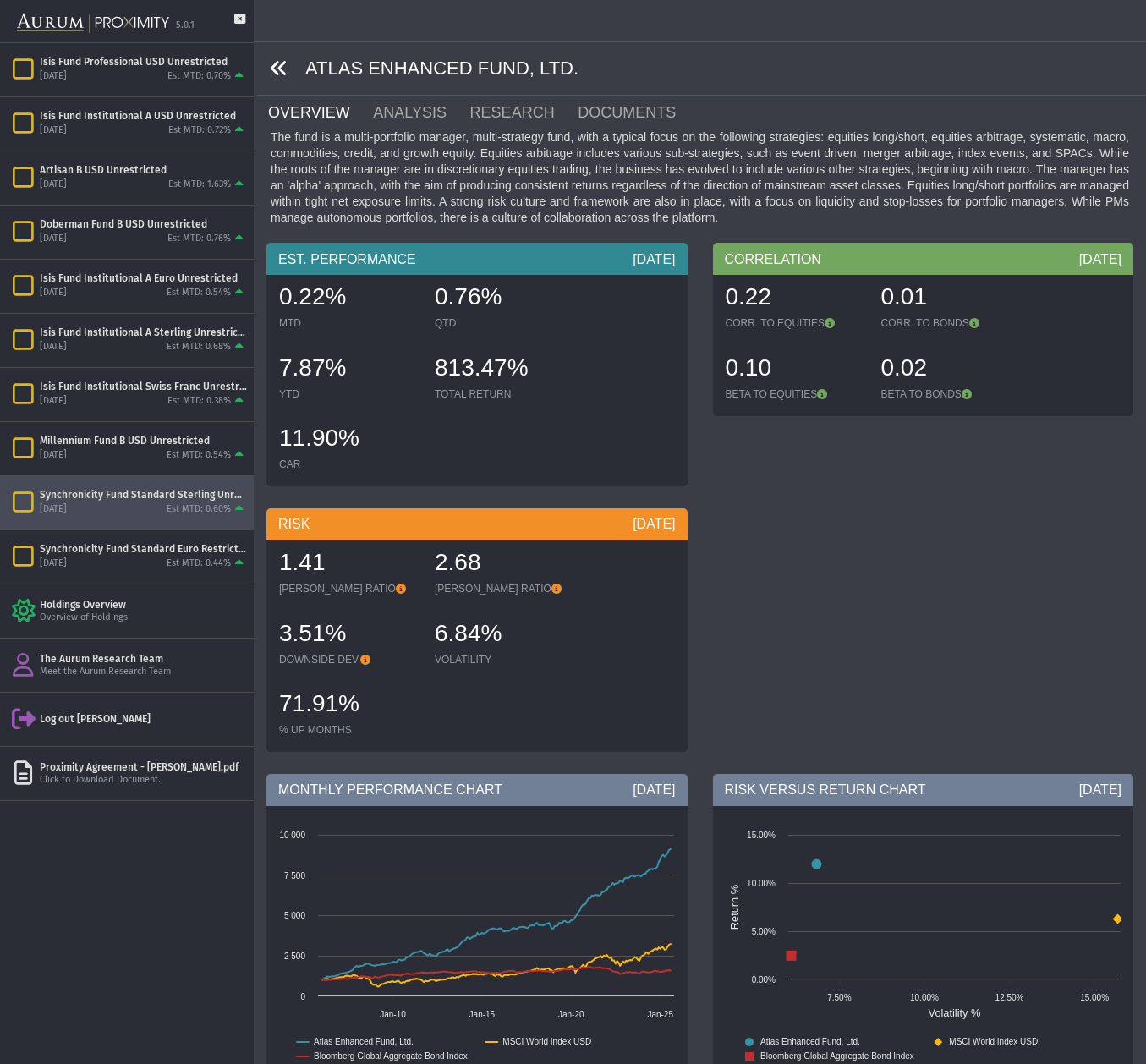
click at [276, 70] on icon at bounding box center [279, 68] width 19 height 19
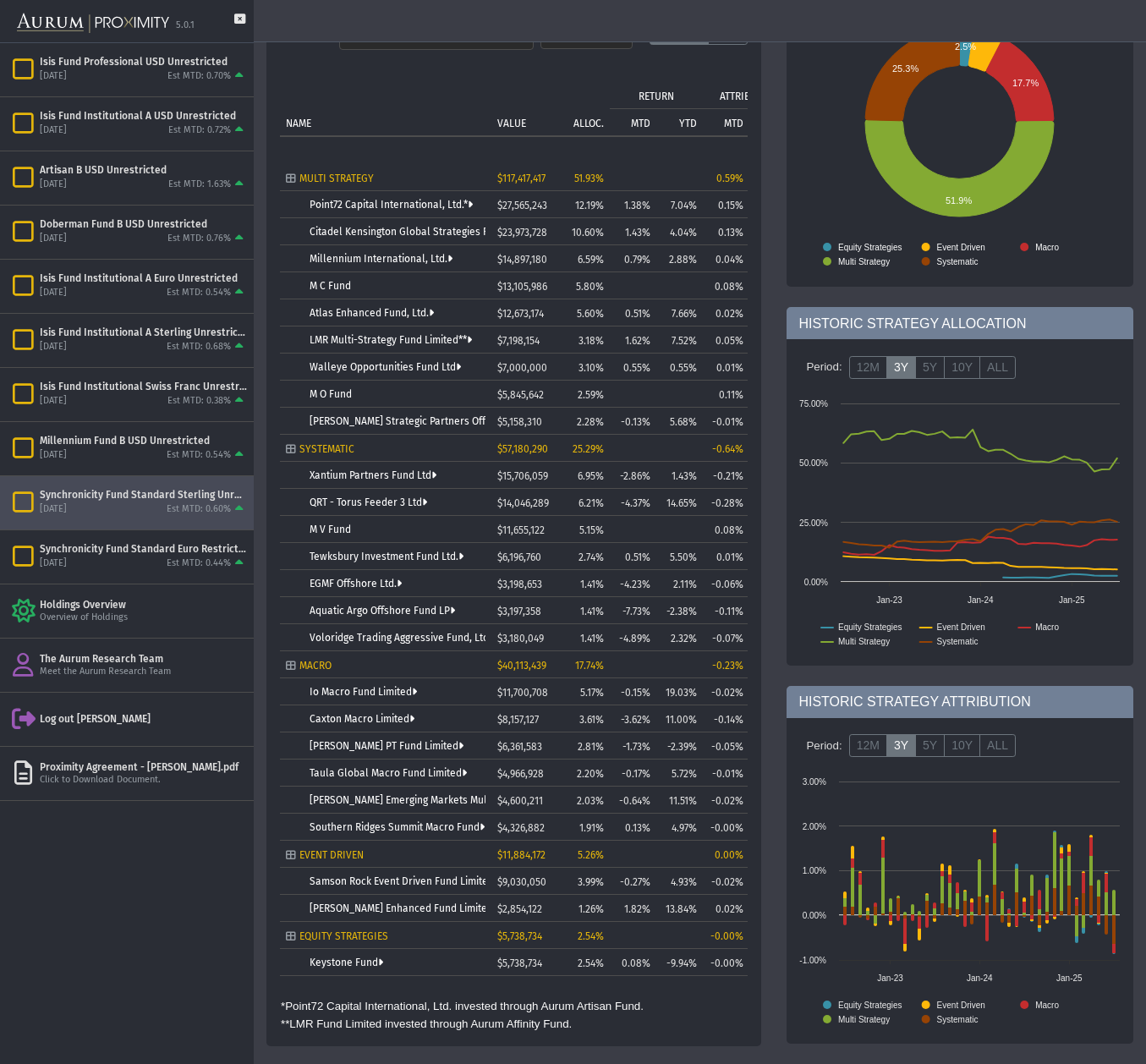
scroll to position [168, 0]
click at [375, 771] on link "Taula Global Macro Fund Limited" at bounding box center [388, 774] width 157 height 12
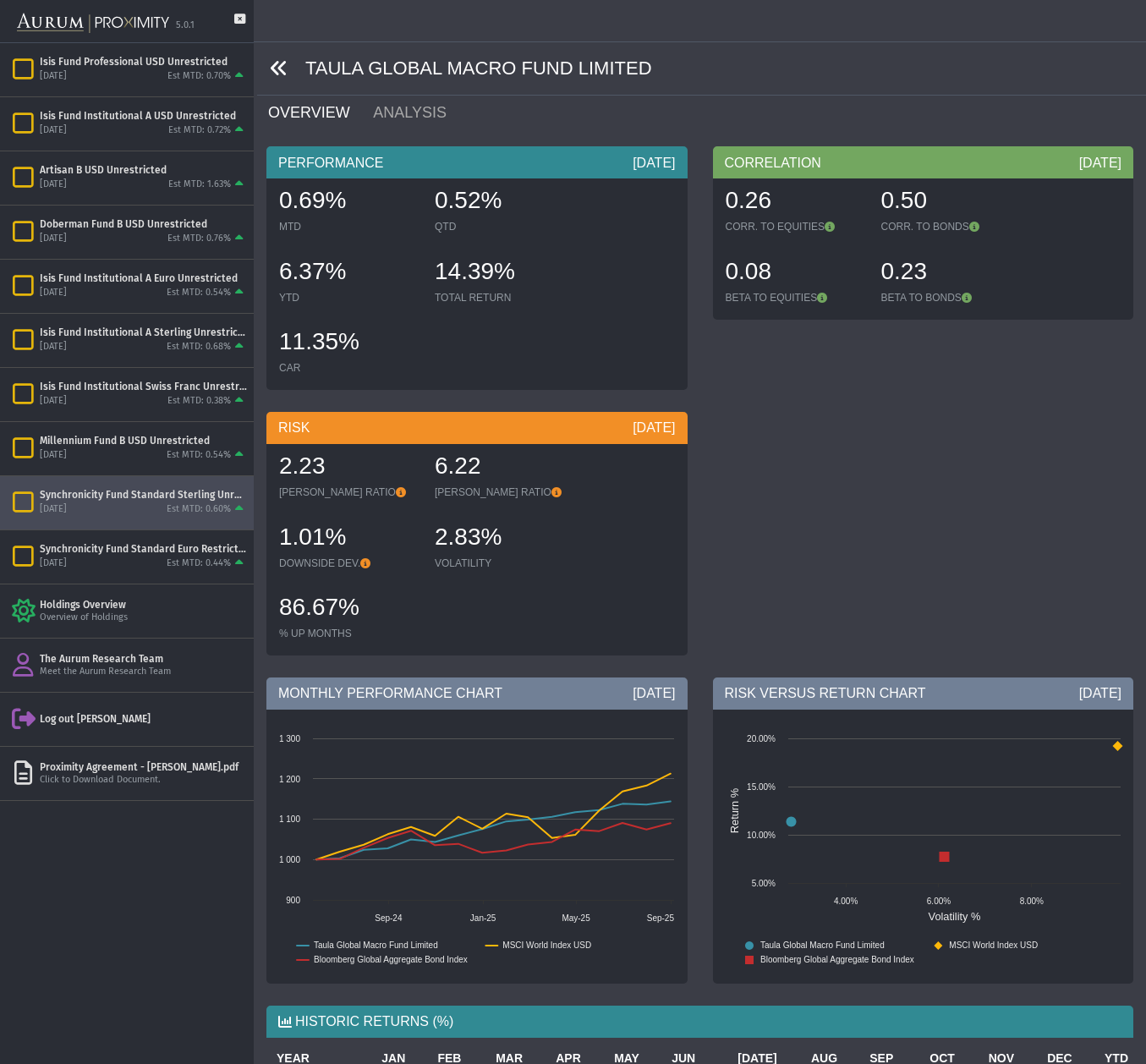
click at [281, 67] on icon at bounding box center [279, 68] width 19 height 19
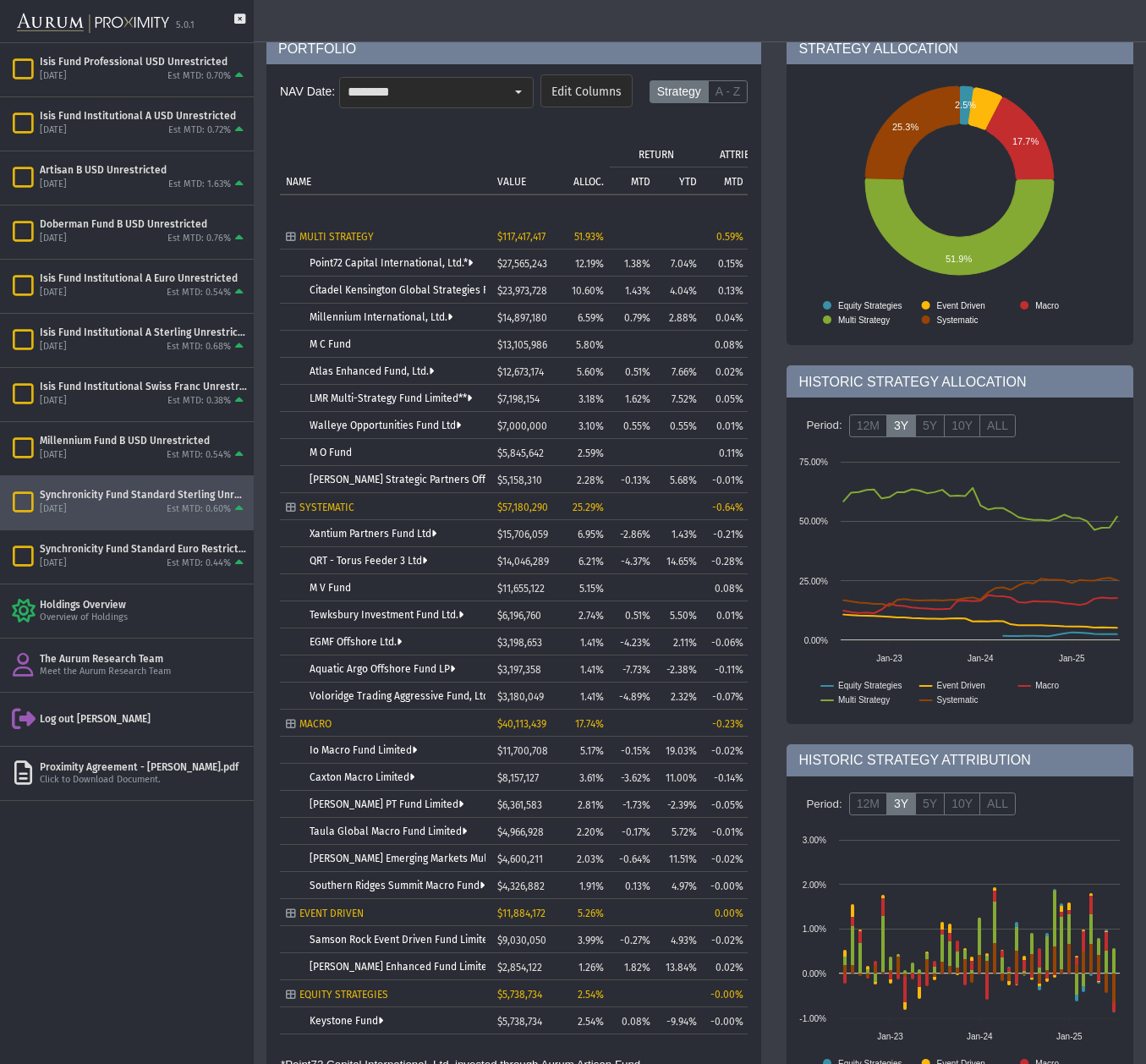
scroll to position [131, 0]
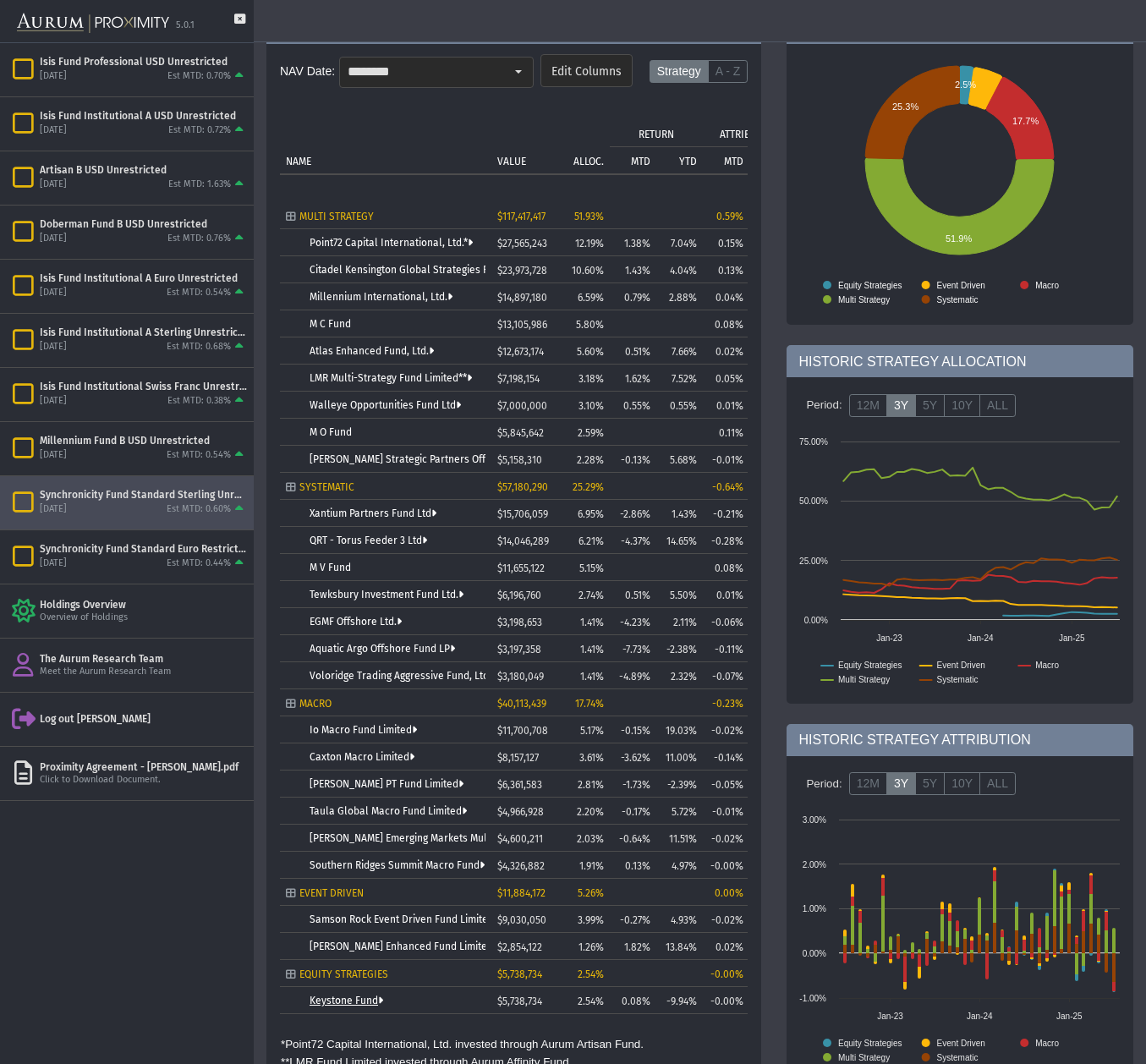
click at [377, 1003] on link "Keystone Fund" at bounding box center [346, 1001] width 73 height 12
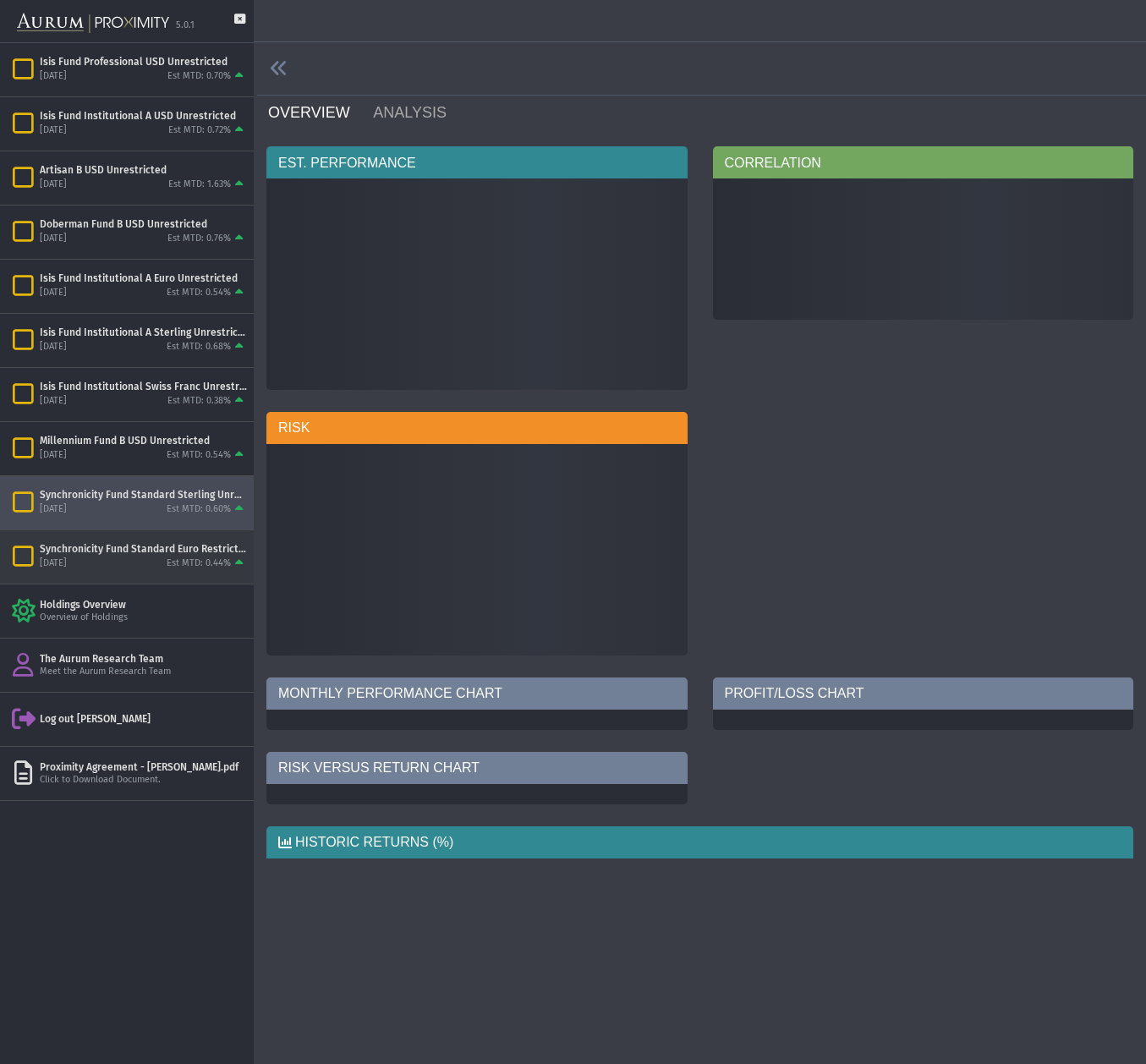
click at [177, 558] on div "Est MTD: 0.44%" at bounding box center [198, 563] width 64 height 13
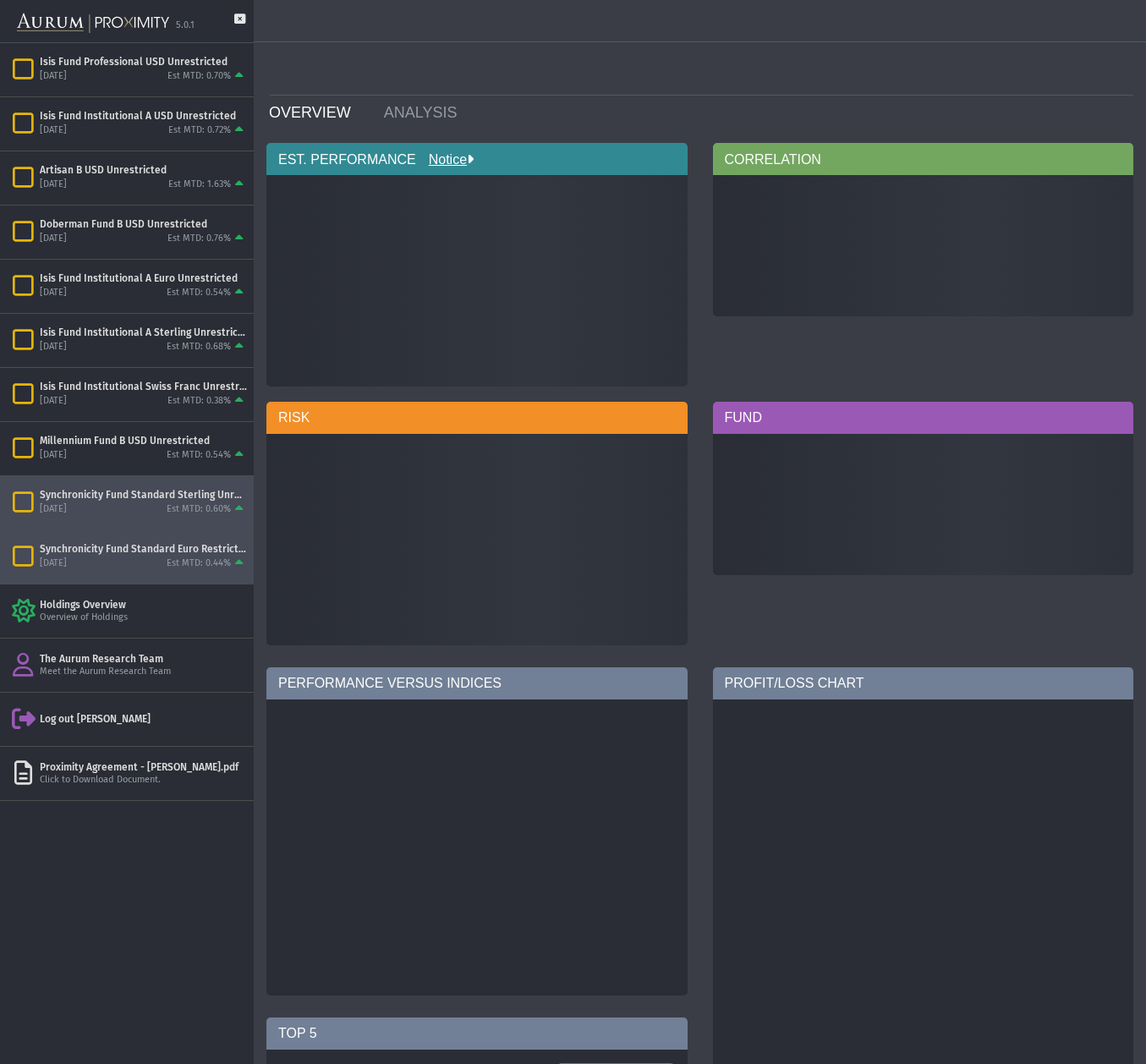
click at [115, 510] on div "[DATE] Est MTD: 0.60%" at bounding box center [143, 510] width 207 height 15
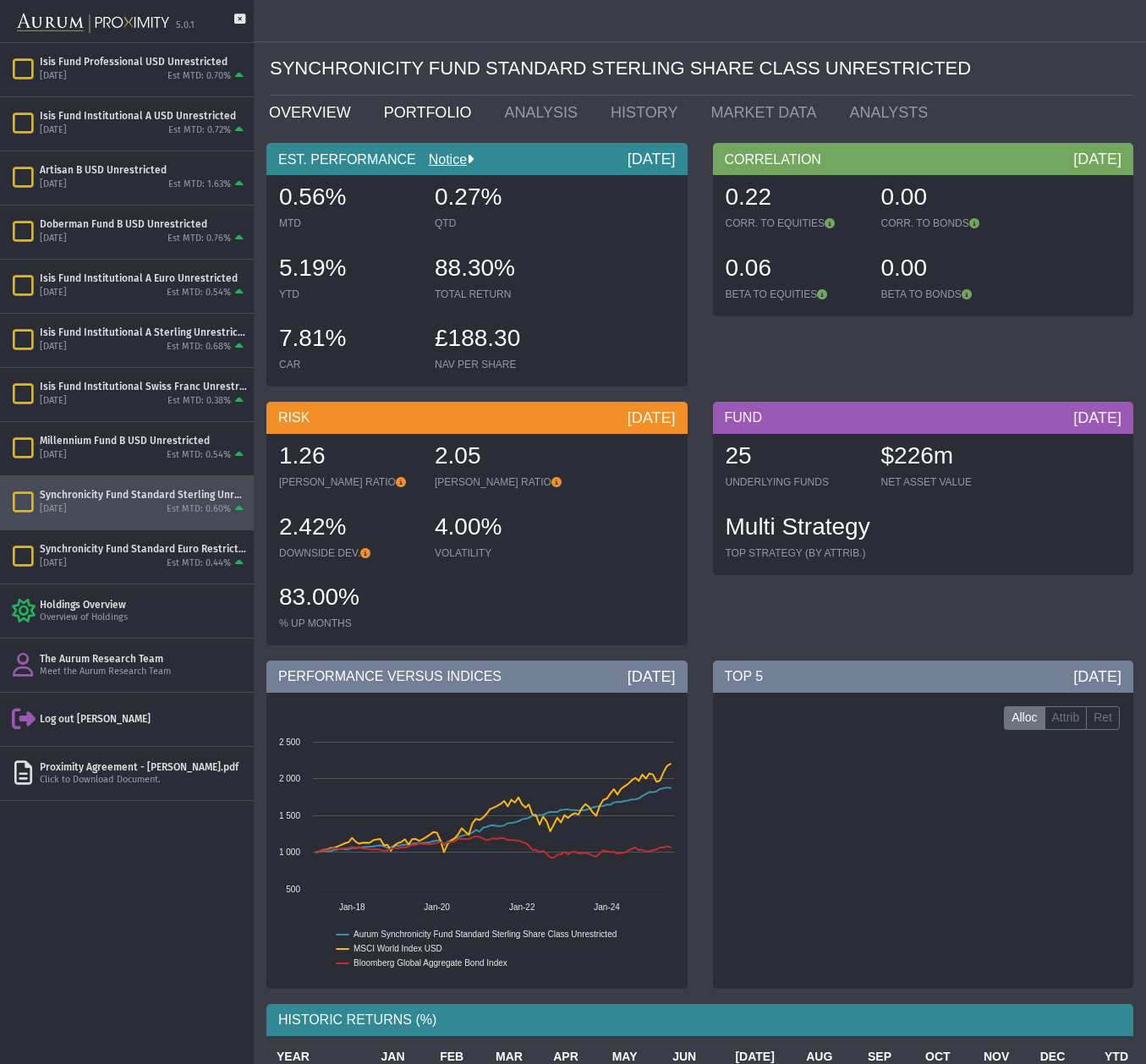
click at [416, 107] on link "PORTFOLIO" at bounding box center [432, 113] width 121 height 34
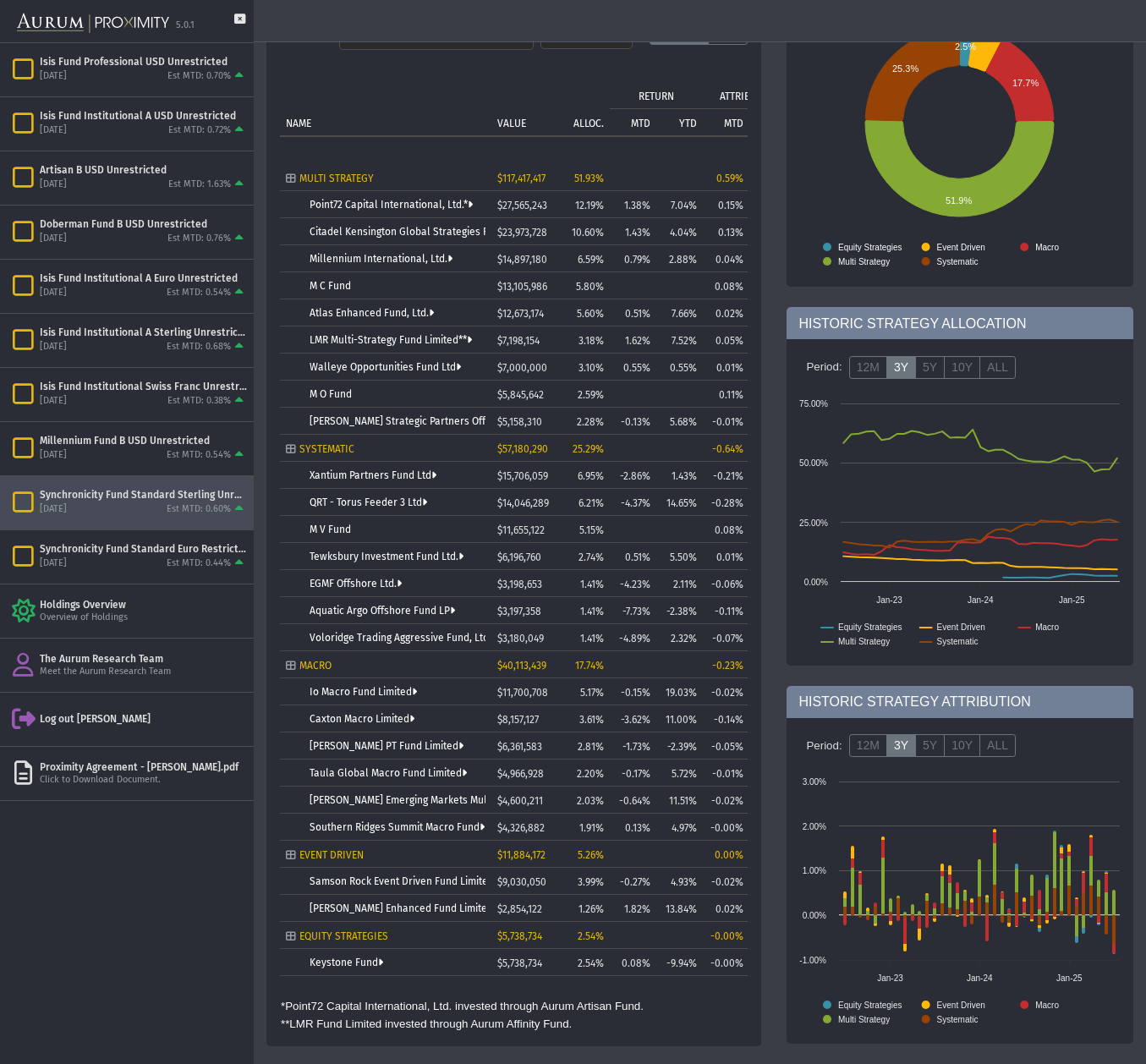
scroll to position [168, 0]
click at [354, 960] on link "Keystone Fund" at bounding box center [346, 963] width 73 height 12
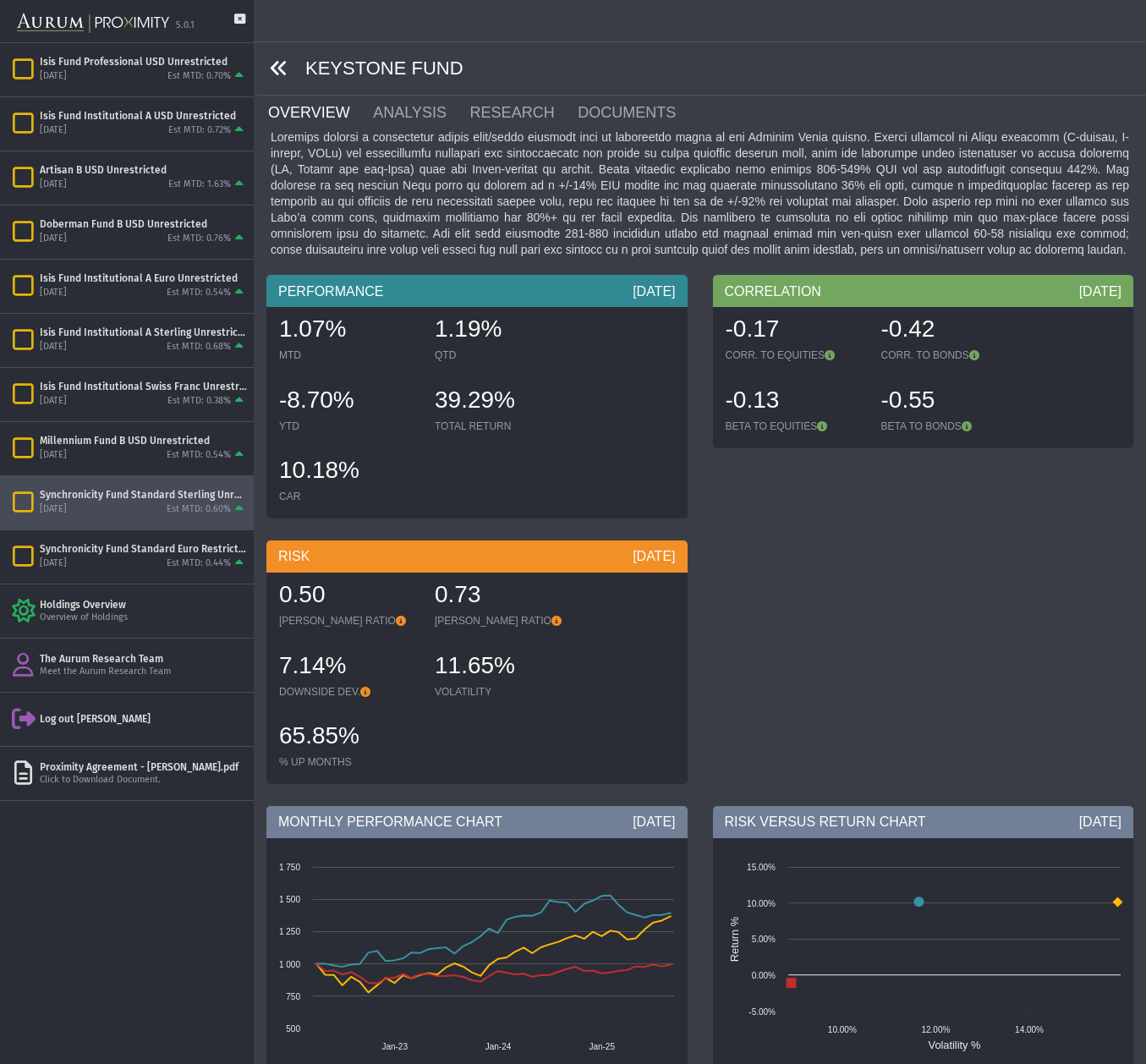
click at [278, 67] on icon at bounding box center [279, 68] width 19 height 19
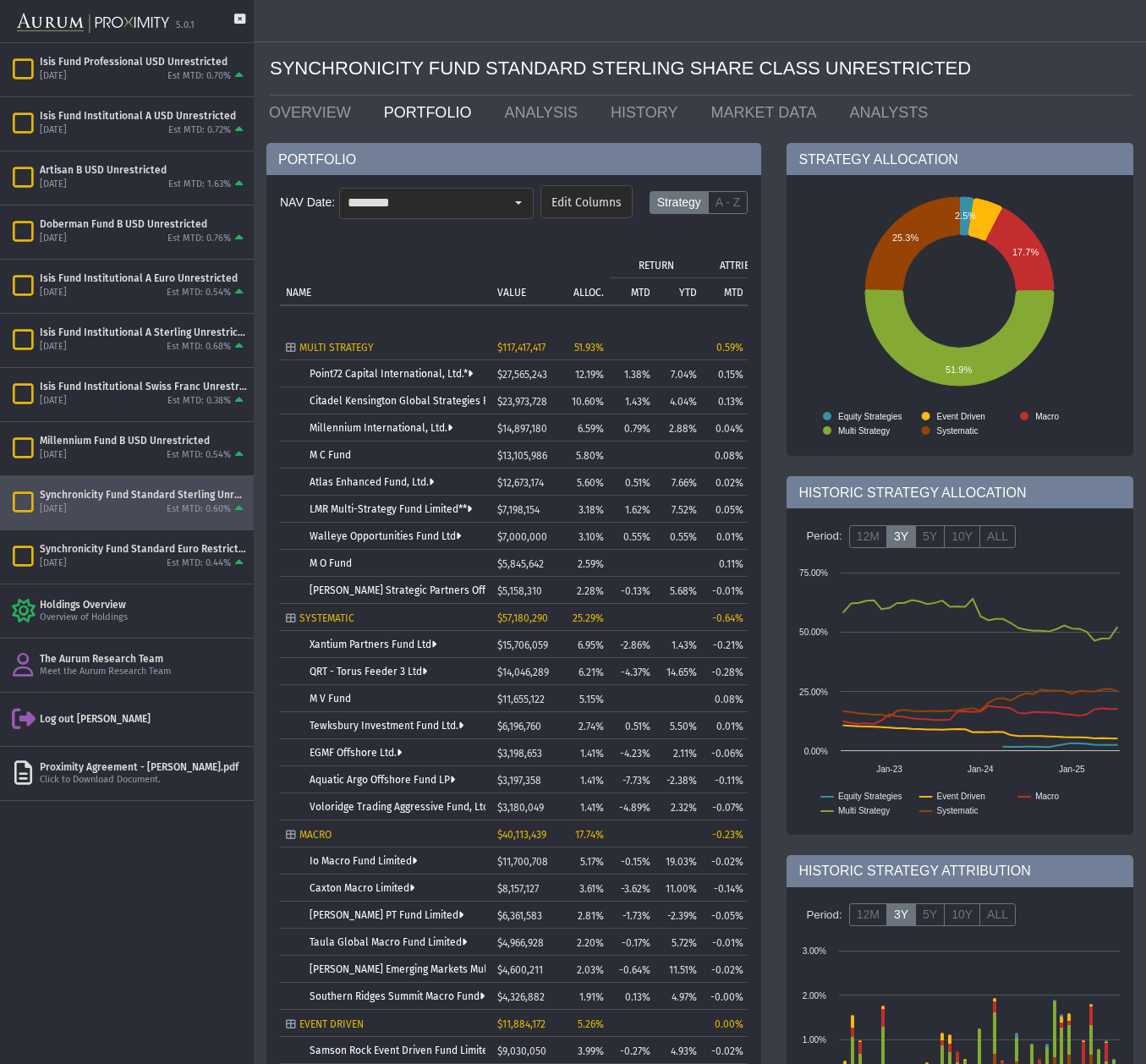
scroll to position [41, 0]
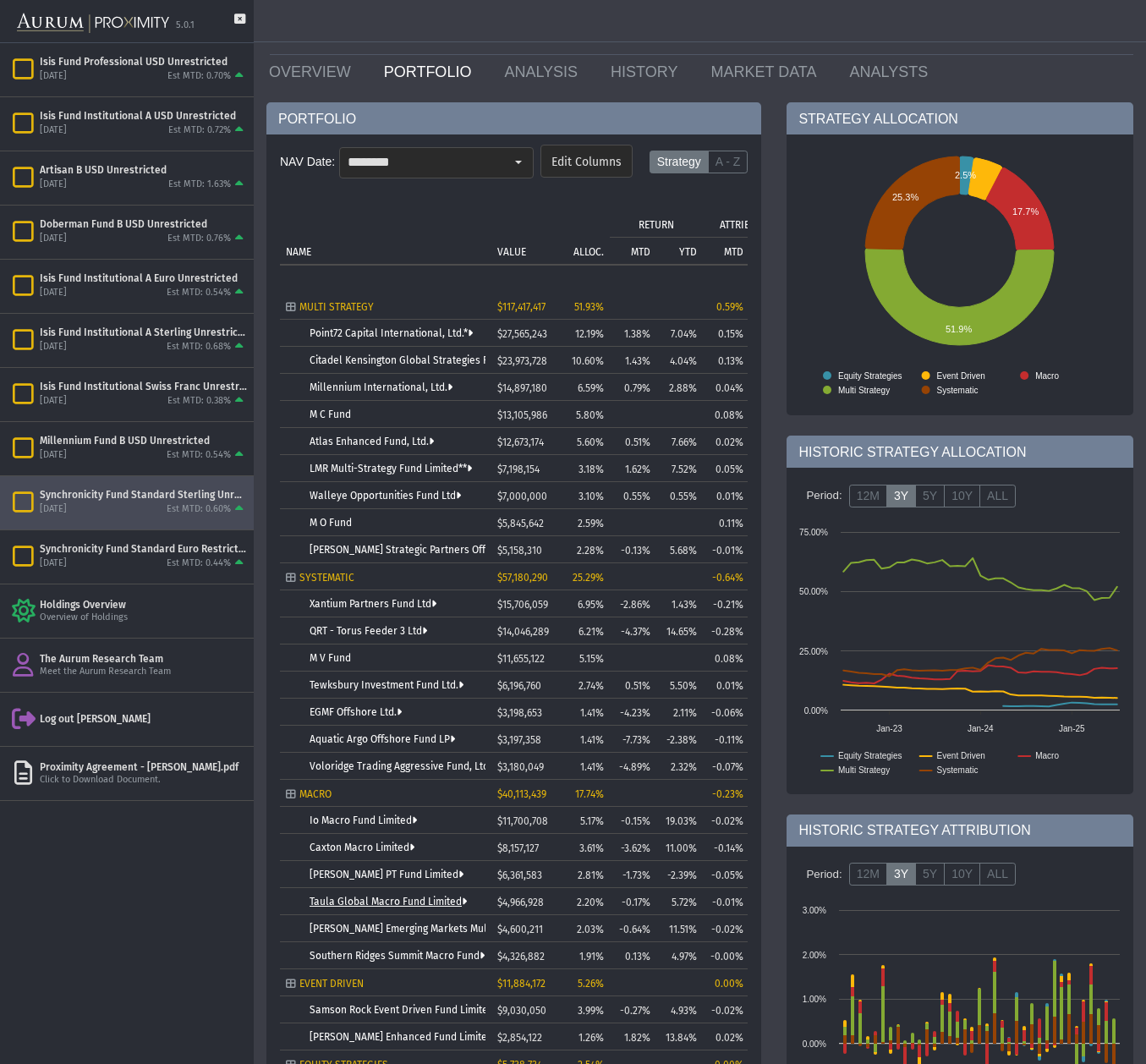
click at [389, 904] on link "Taula Global Macro Fund Limited" at bounding box center [388, 902] width 157 height 12
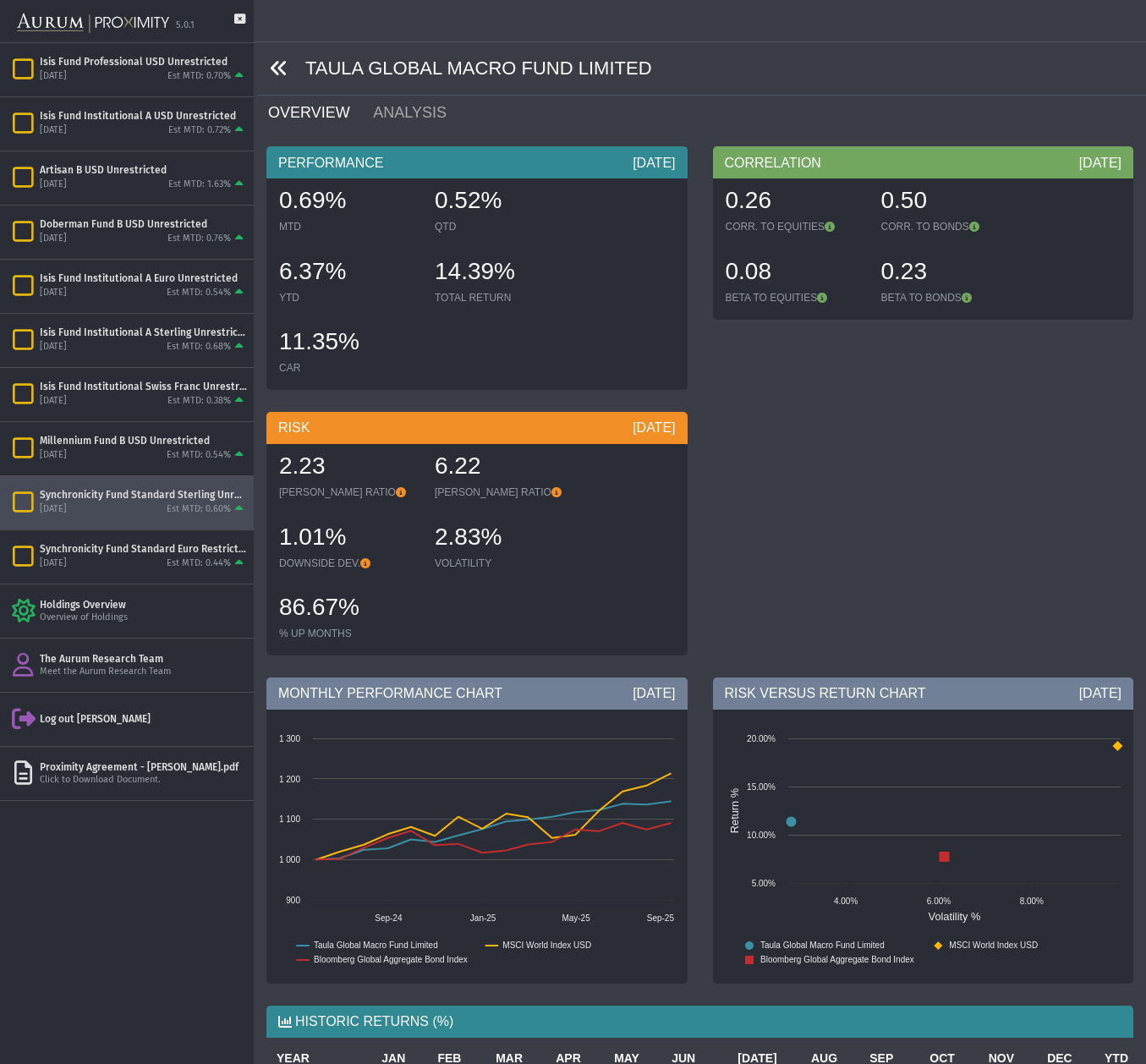
click at [275, 73] on icon at bounding box center [279, 68] width 19 height 19
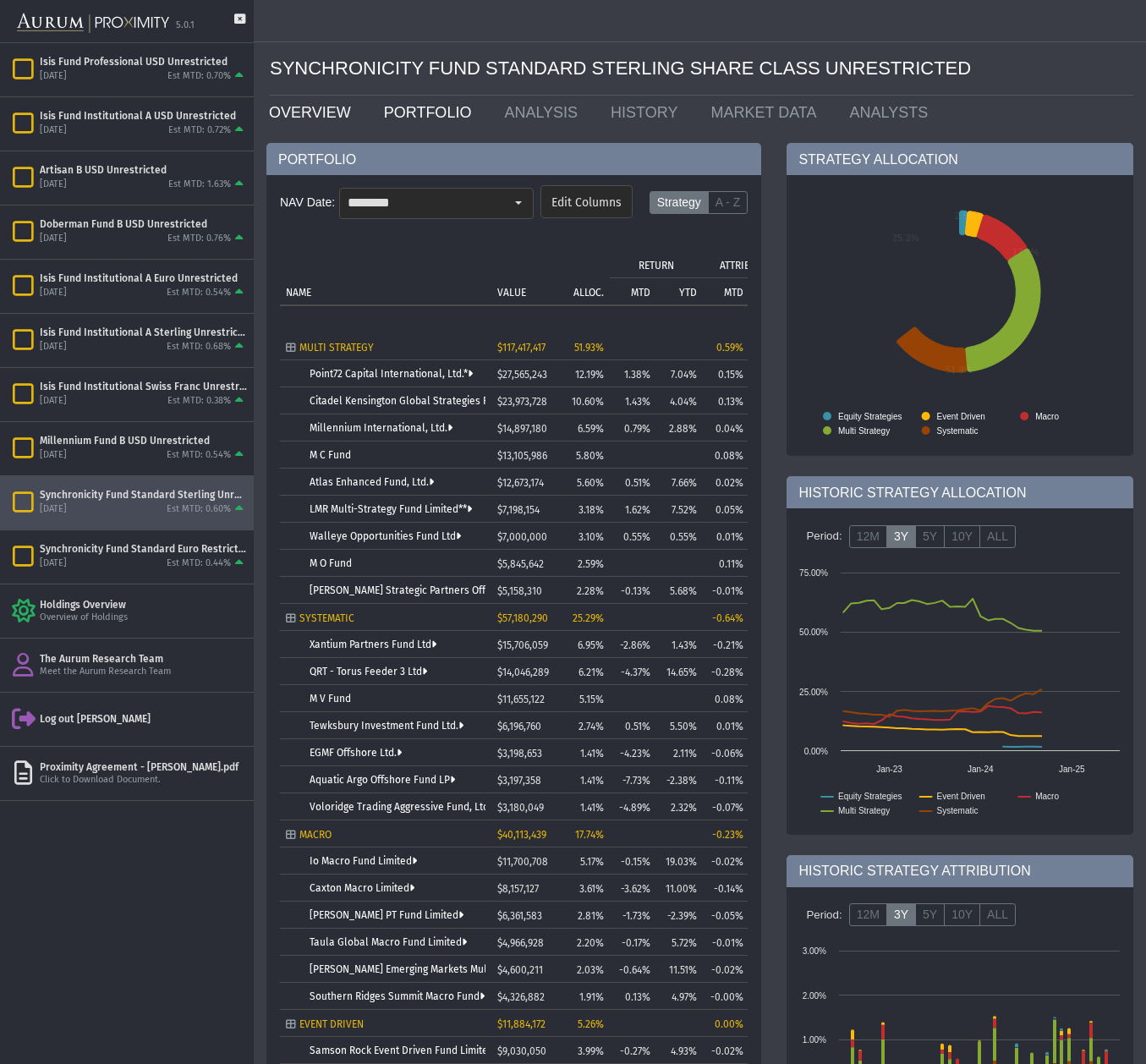
click at [305, 111] on link "OVERVIEW" at bounding box center [313, 113] width 115 height 34
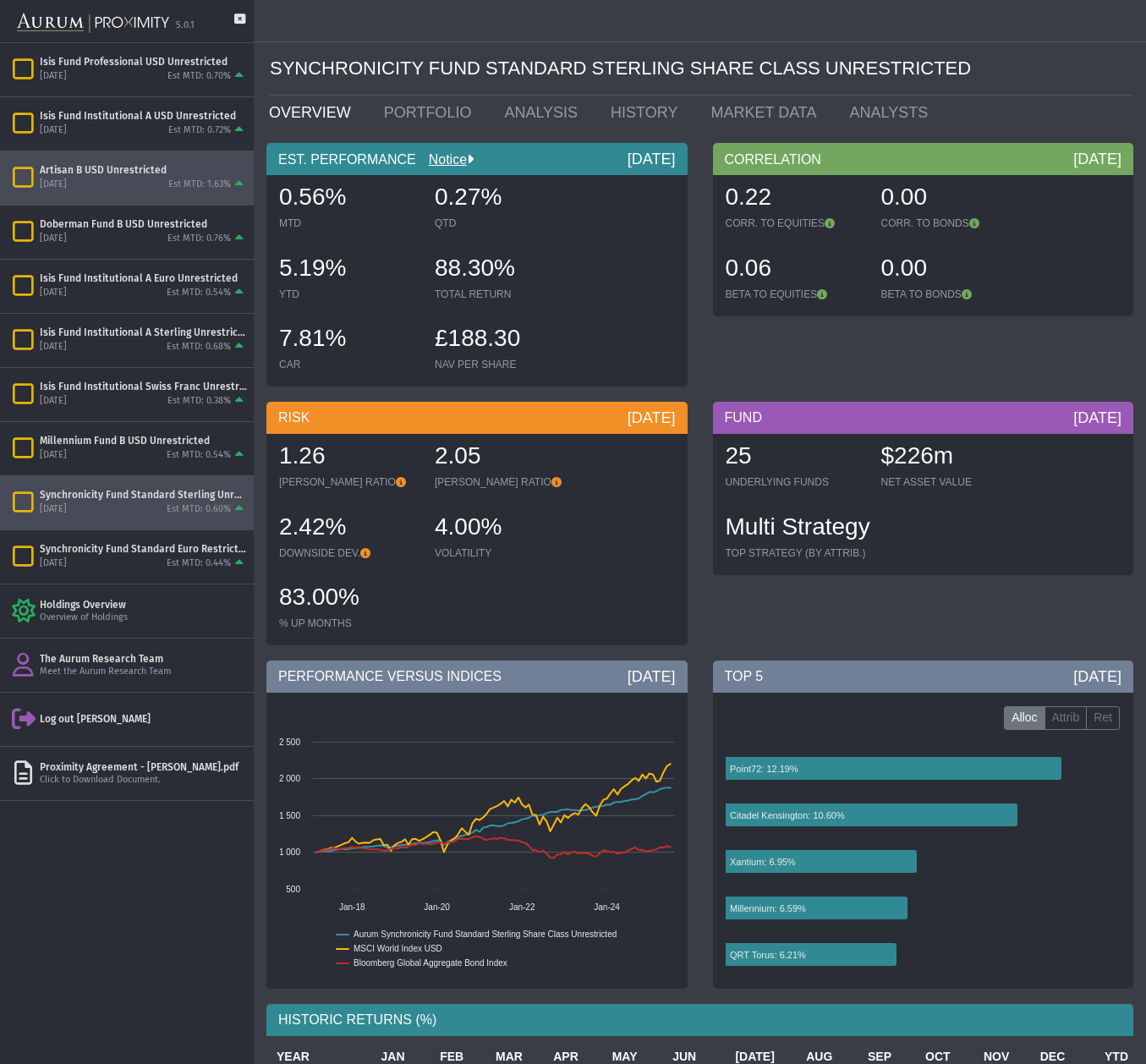
click at [119, 183] on div "[DATE] Est MTD: 1.63%" at bounding box center [143, 185] width 207 height 15
